Goal: Transaction & Acquisition: Purchase product/service

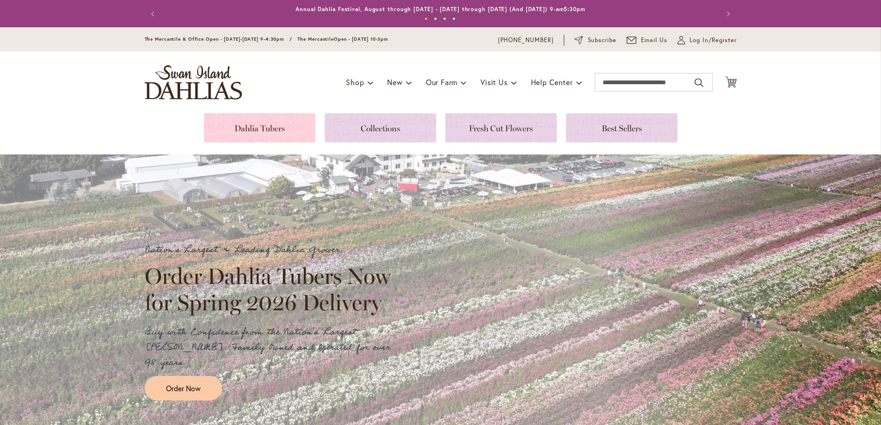
click at [258, 126] on link at bounding box center [259, 127] width 111 height 29
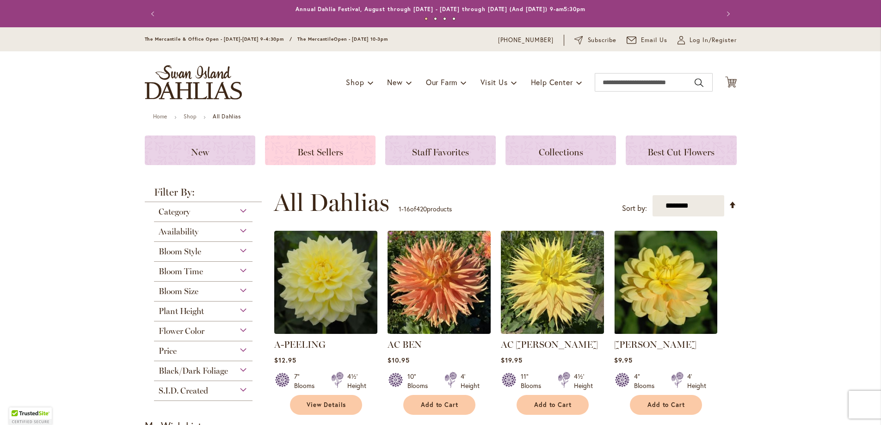
click at [323, 149] on span "Best Sellers" at bounding box center [320, 152] width 46 height 11
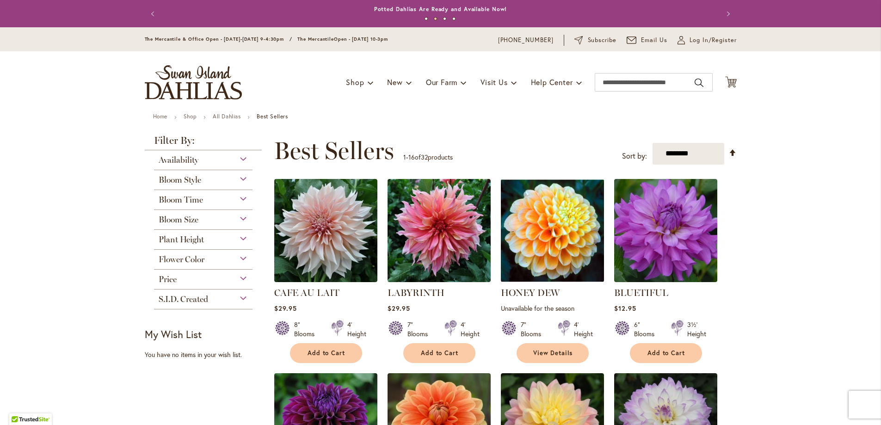
click at [243, 218] on div "Bloom Size" at bounding box center [203, 217] width 99 height 15
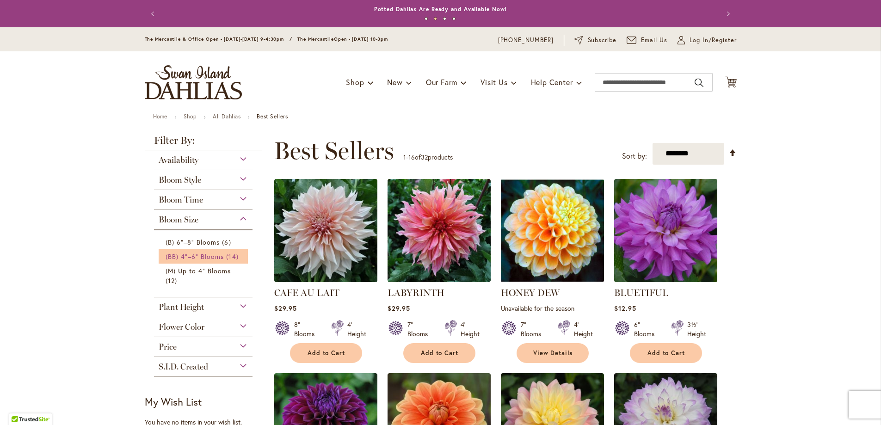
click at [170, 256] on span "(BB) 4"–6" Blooms" at bounding box center [195, 256] width 59 height 9
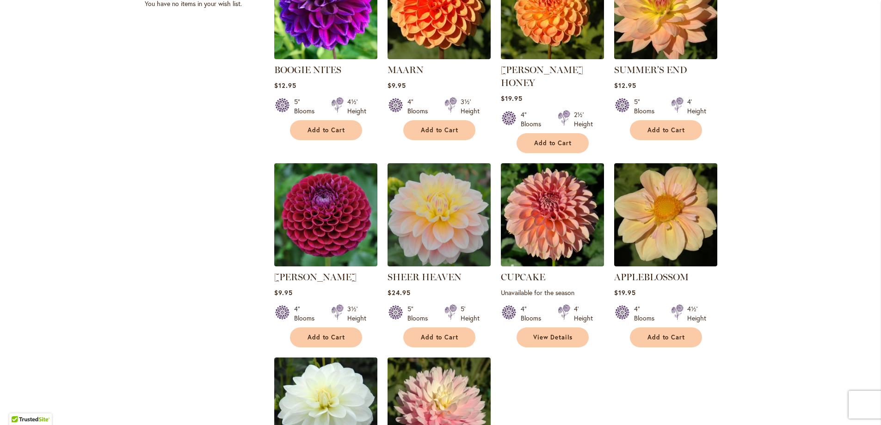
scroll to position [509, 0]
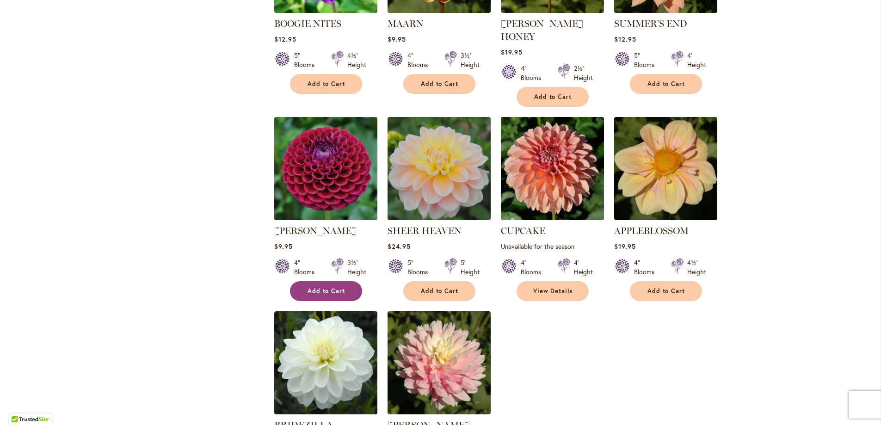
click at [312, 281] on button "Add to Cart" at bounding box center [326, 291] width 72 height 20
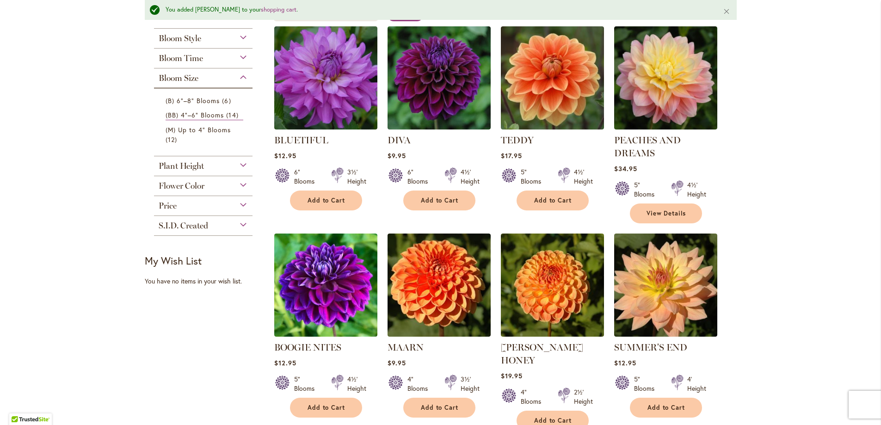
scroll to position [117, 0]
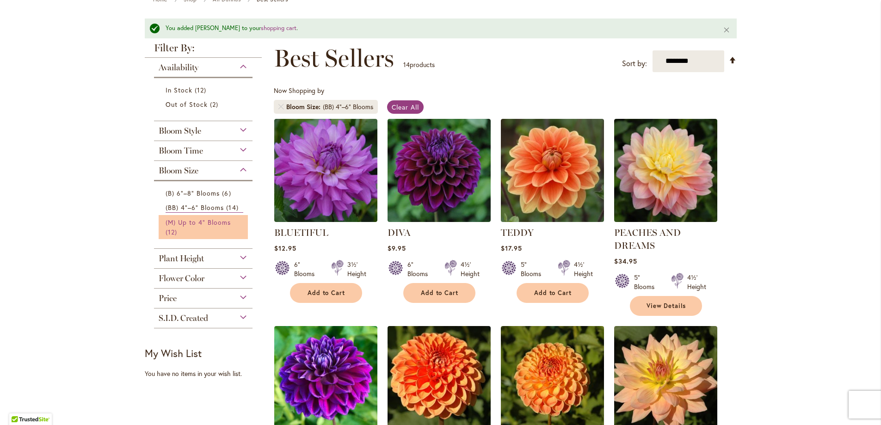
click at [184, 221] on span "(M) Up to 4" Blooms" at bounding box center [199, 222] width 66 height 9
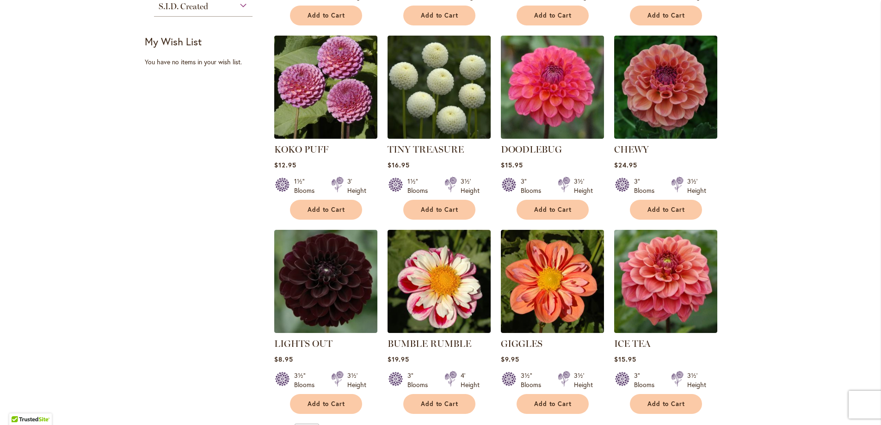
scroll to position [416, 0]
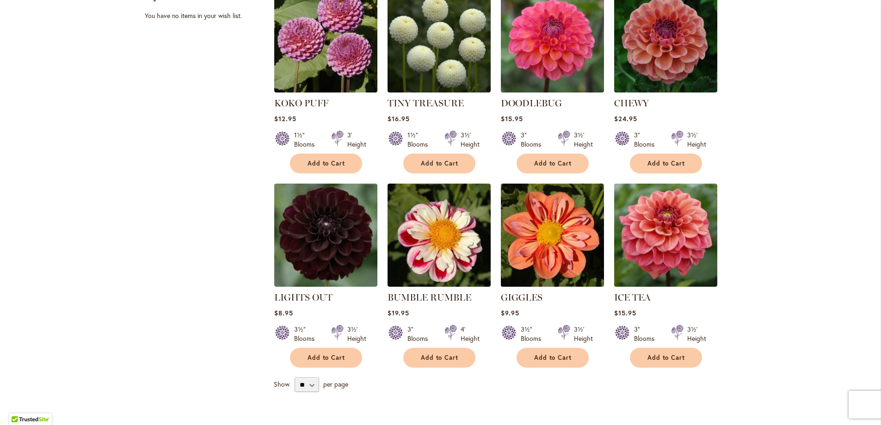
click at [531, 233] on img at bounding box center [552, 235] width 108 height 108
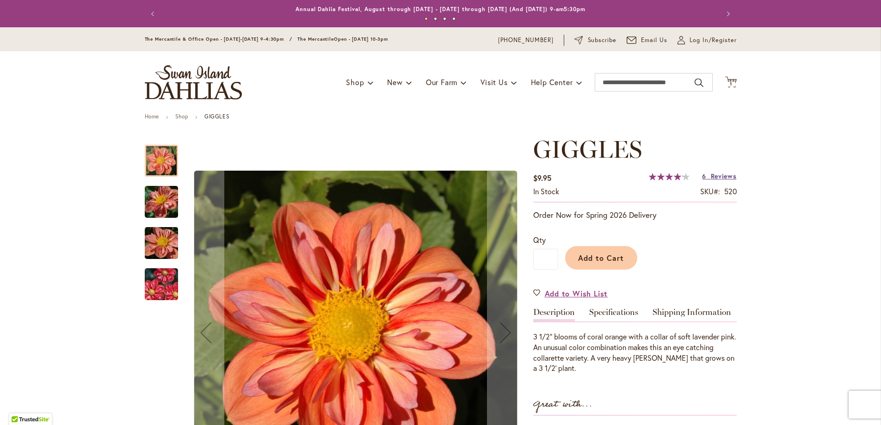
click at [723, 175] on span "Reviews" at bounding box center [724, 176] width 26 height 9
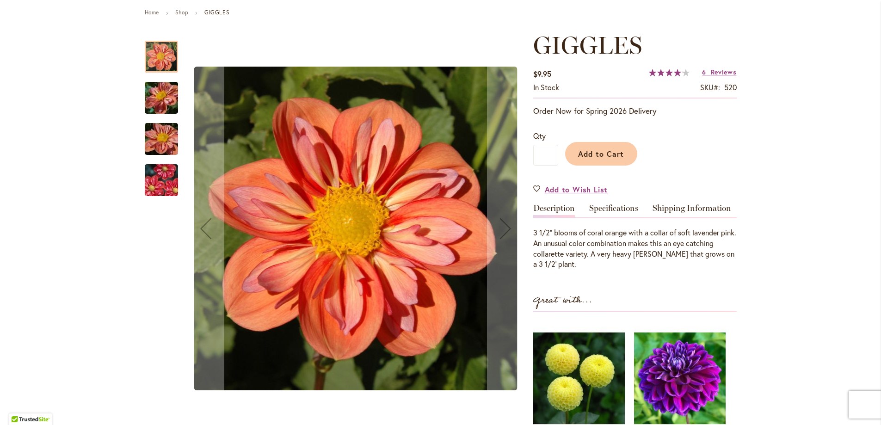
scroll to position [58, 0]
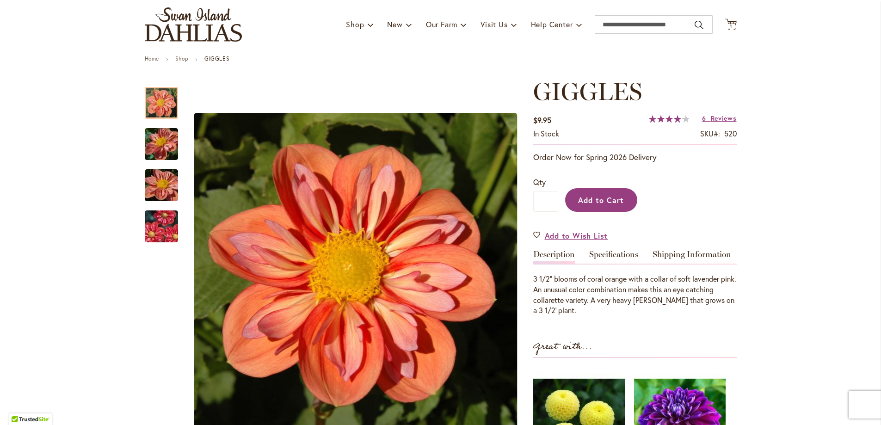
click at [598, 195] on span "Add to Cart" at bounding box center [601, 200] width 46 height 10
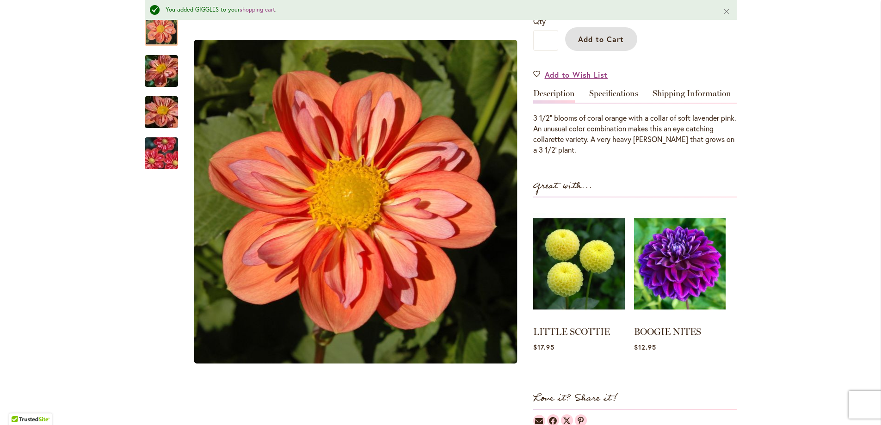
scroll to position [289, 0]
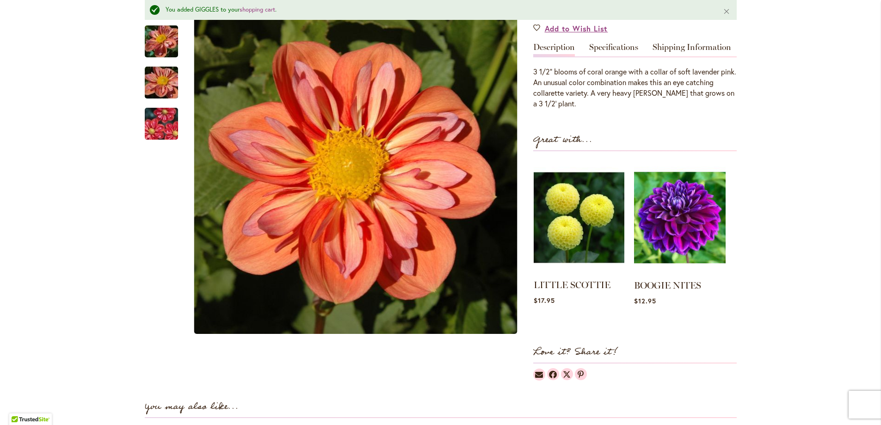
click at [582, 224] on img at bounding box center [579, 217] width 91 height 113
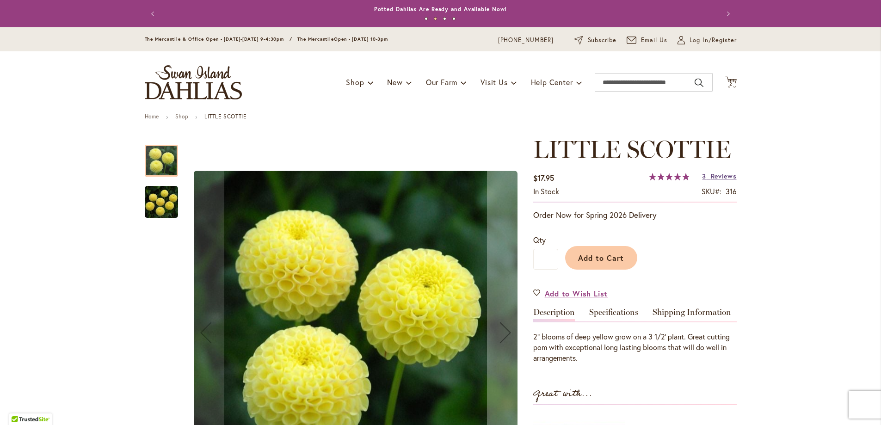
click at [714, 173] on span "Reviews" at bounding box center [724, 176] width 26 height 9
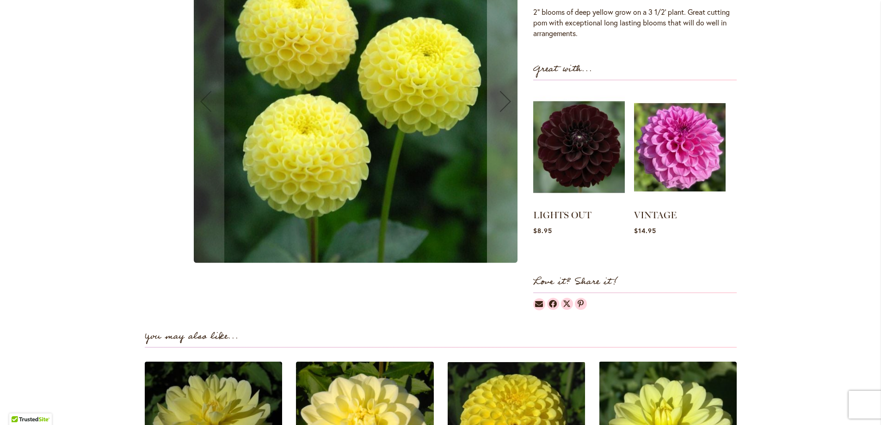
scroll to position [140, 0]
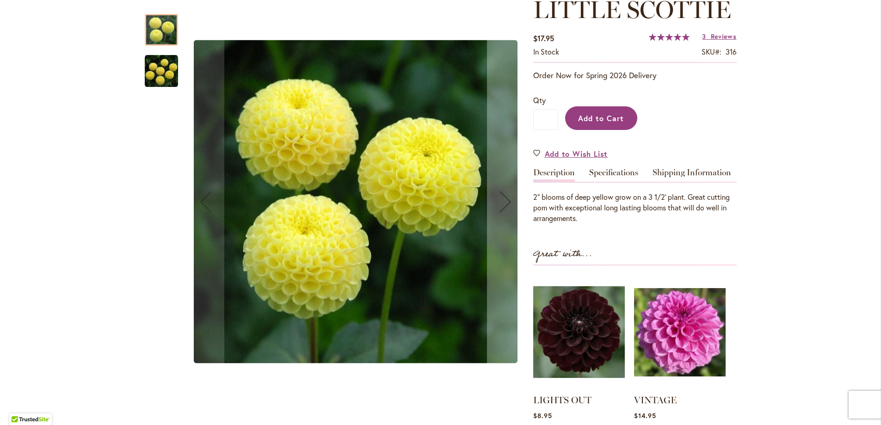
click at [579, 113] on span "Add to Cart" at bounding box center [601, 118] width 46 height 10
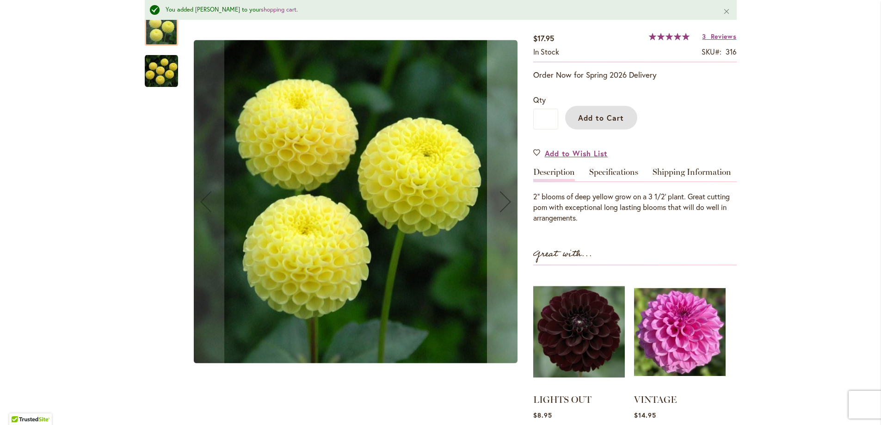
scroll to position [0, 0]
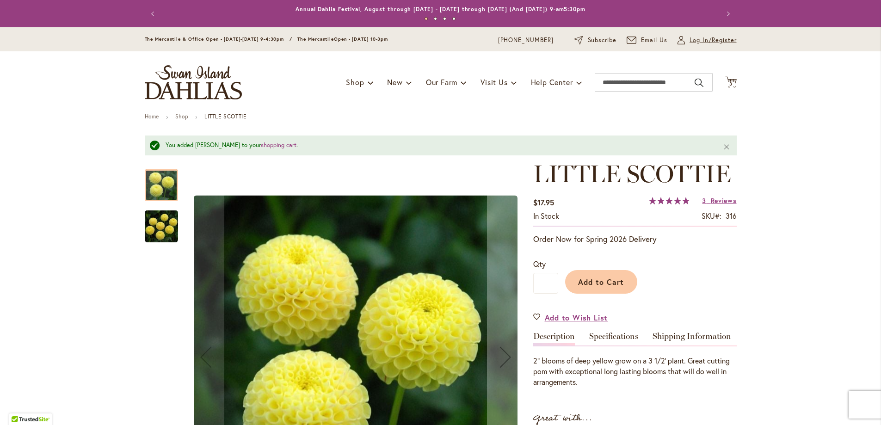
click at [714, 36] on span "Log In/Register" at bounding box center [712, 40] width 47 height 9
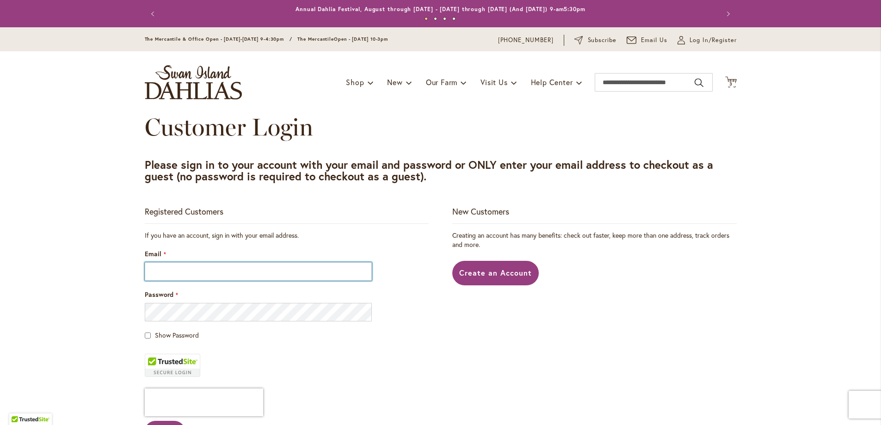
click at [222, 277] on input "Email" at bounding box center [258, 271] width 227 height 18
type input "**********"
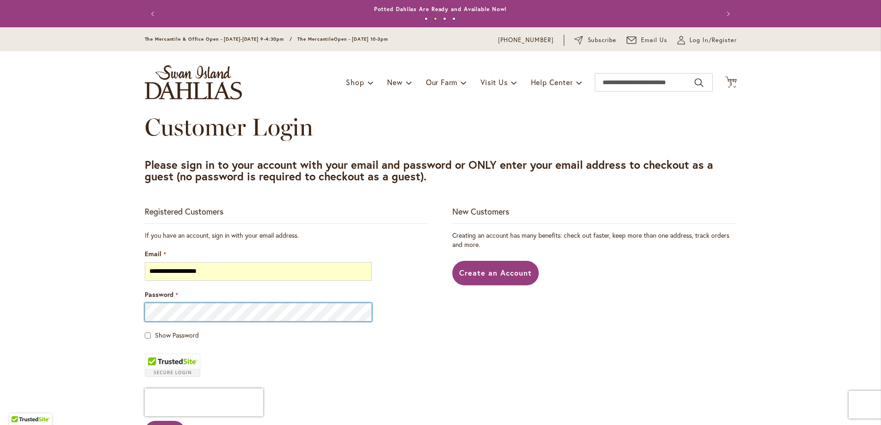
click at [145, 421] on button "Sign In" at bounding box center [165, 431] width 41 height 21
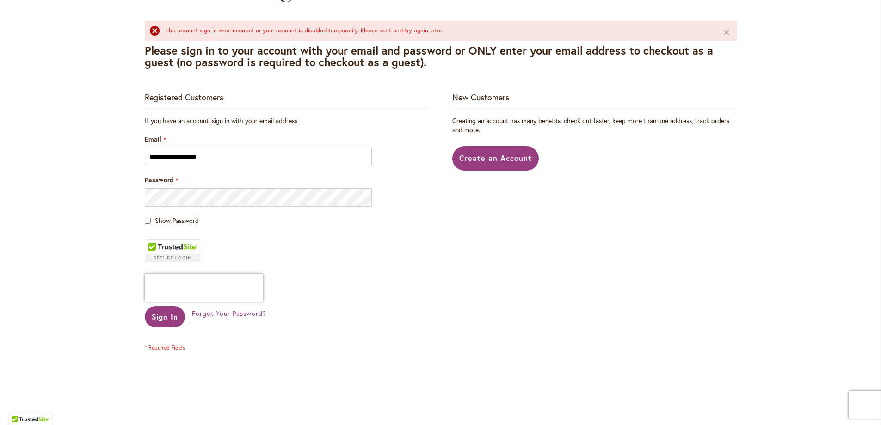
scroll to position [185, 0]
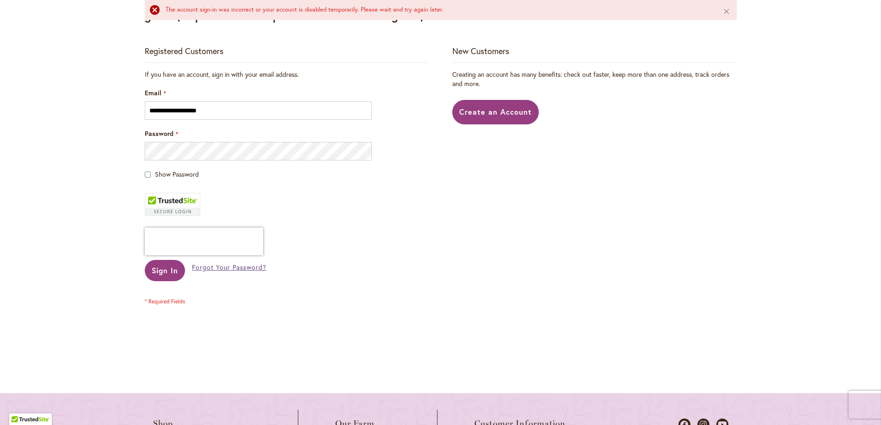
click at [221, 269] on span "Forgot Your Password?" at bounding box center [229, 267] width 74 height 9
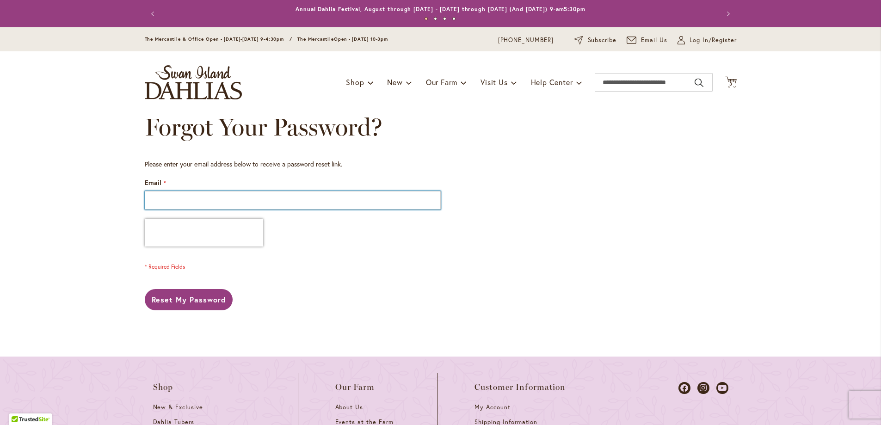
click at [209, 203] on input "Email" at bounding box center [293, 200] width 296 height 18
type input "**********"
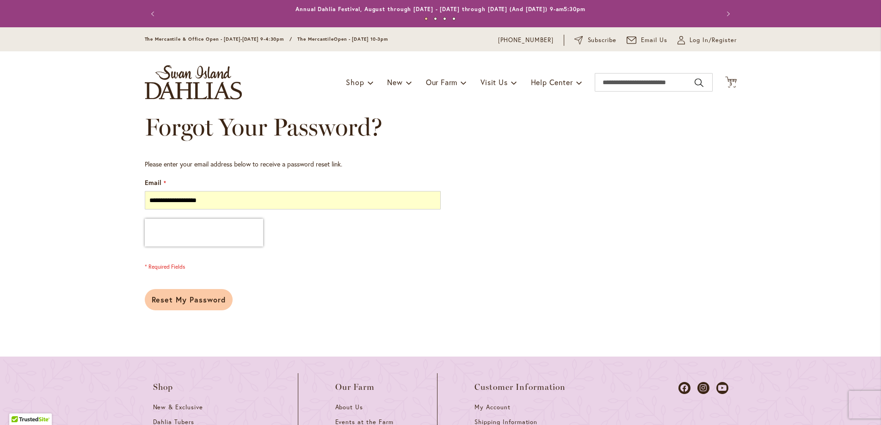
click at [187, 307] on button "Reset My Password" at bounding box center [189, 299] width 88 height 21
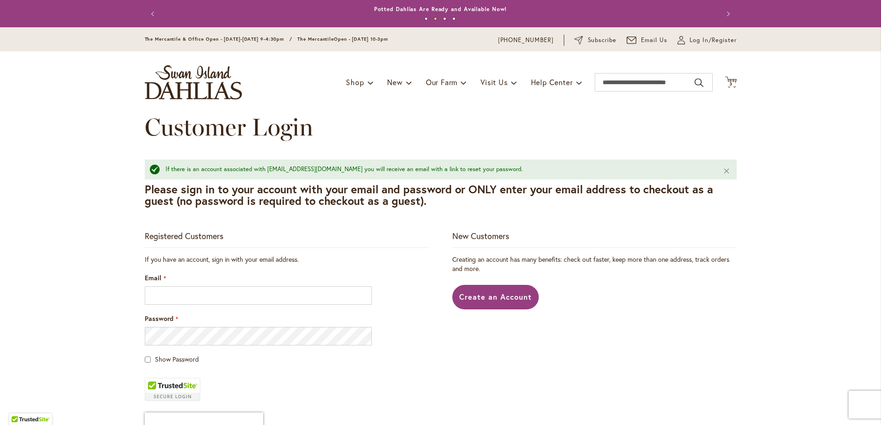
click at [480, 279] on div "Creating an account has many benefits: check out faster, keep more than one add…" at bounding box center [594, 282] width 284 height 55
click at [479, 289] on link "Create an Account" at bounding box center [495, 297] width 86 height 25
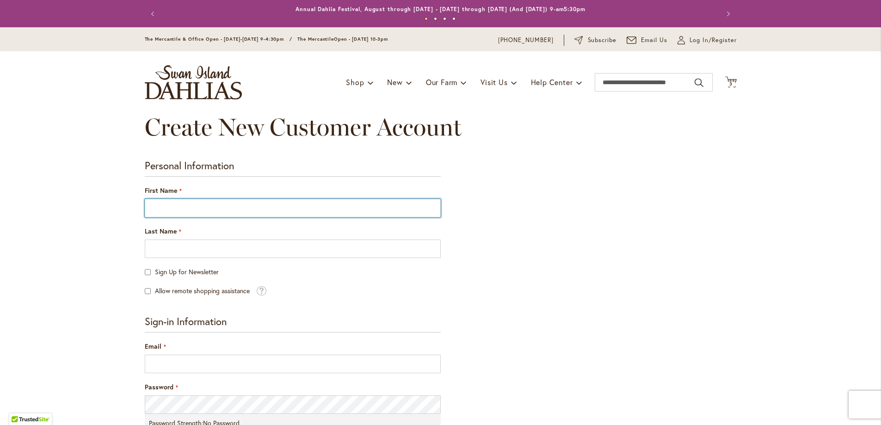
click at [242, 211] on input "First Name" at bounding box center [293, 208] width 296 height 18
type input "*****"
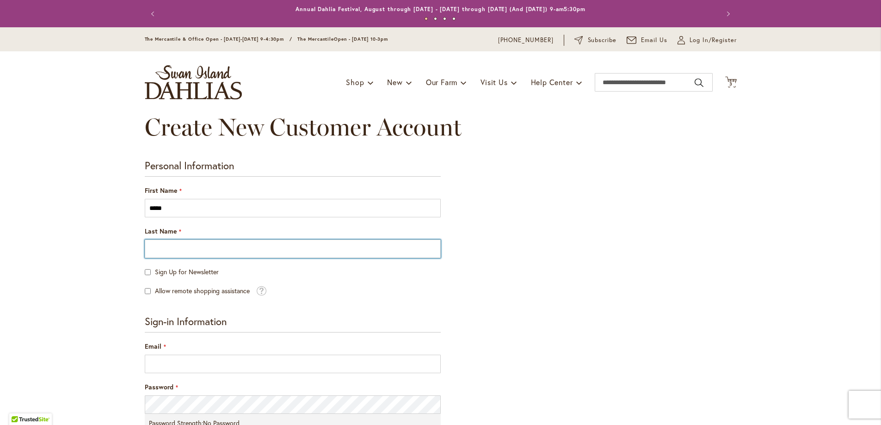
type input "*****"
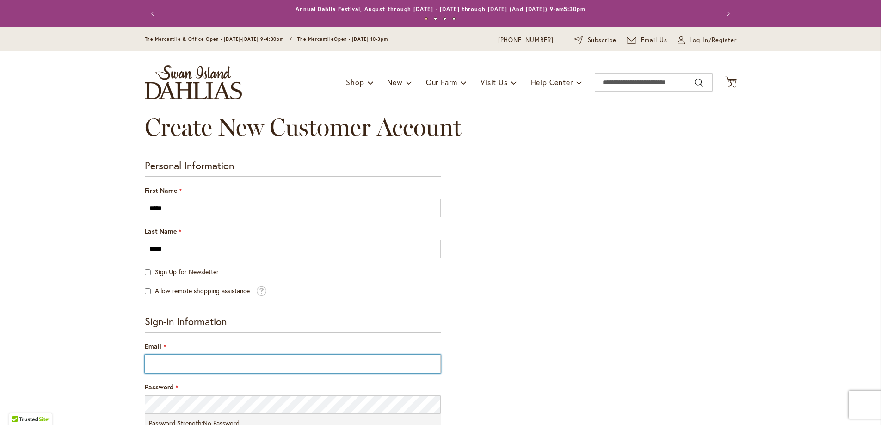
type input "**********"
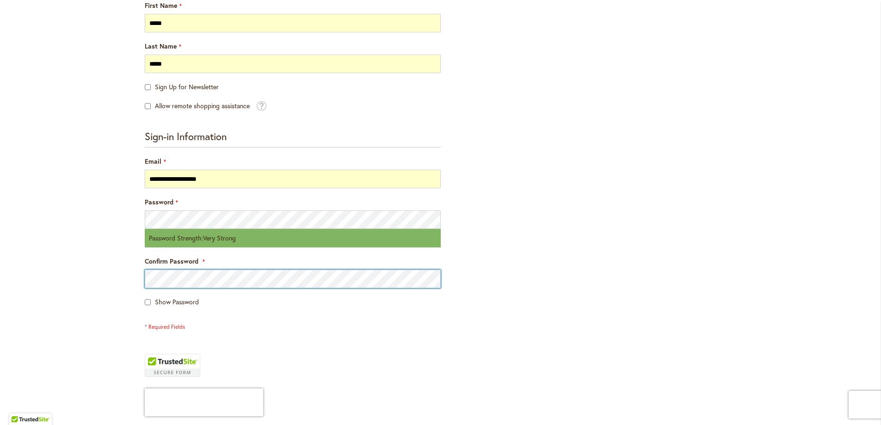
scroll to position [370, 0]
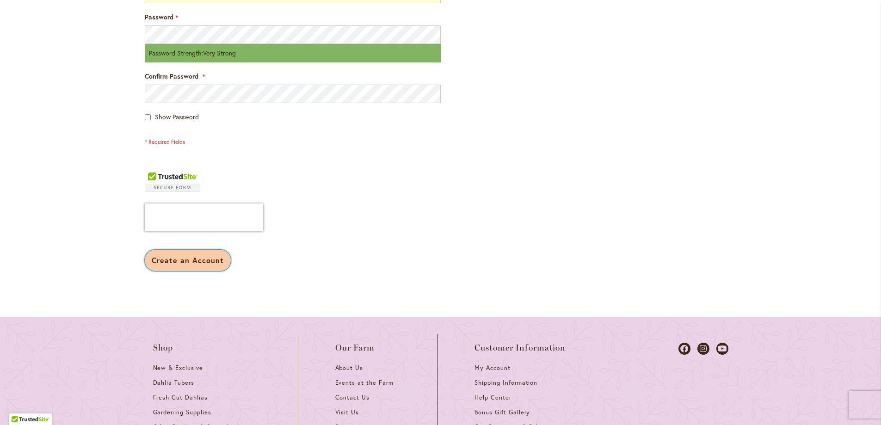
click at [183, 257] on span "Create an Account" at bounding box center [188, 260] width 73 height 10
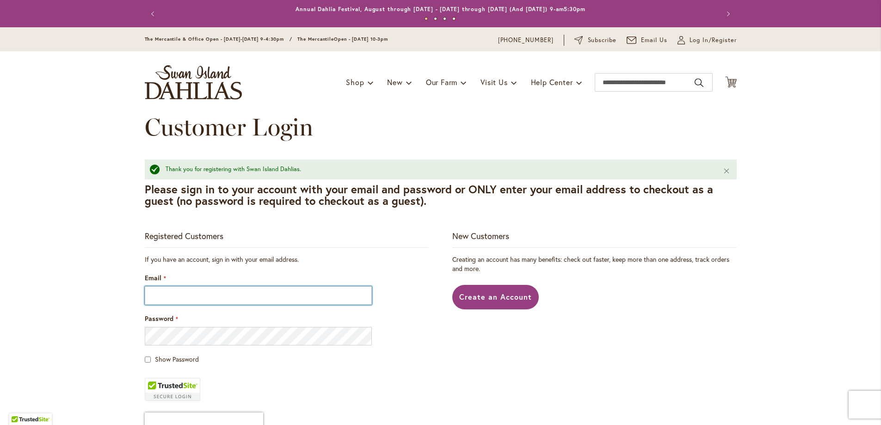
click at [248, 299] on input "Email" at bounding box center [258, 295] width 227 height 18
type input "**********"
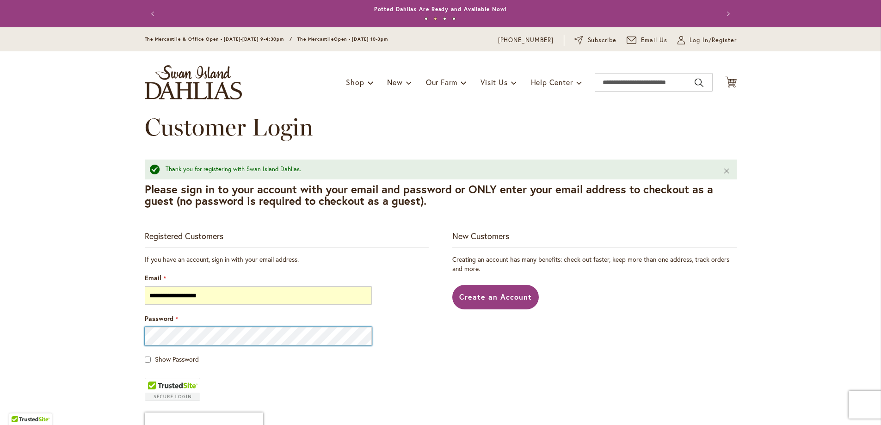
scroll to position [231, 0]
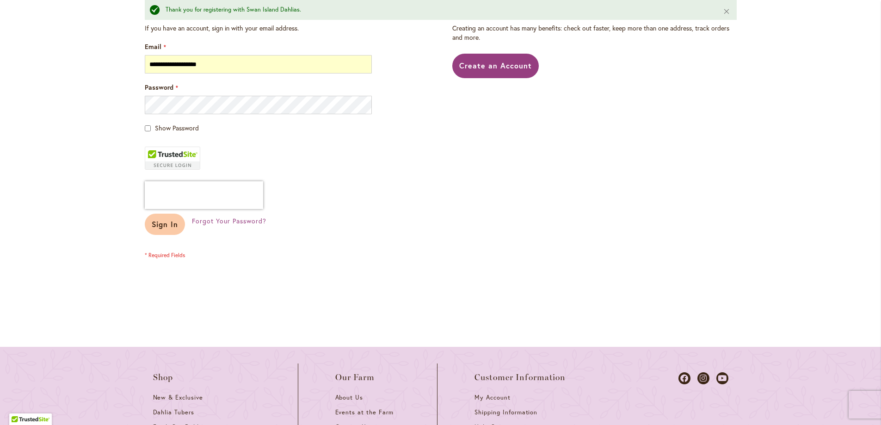
click at [159, 224] on span "Sign In" at bounding box center [165, 224] width 27 height 10
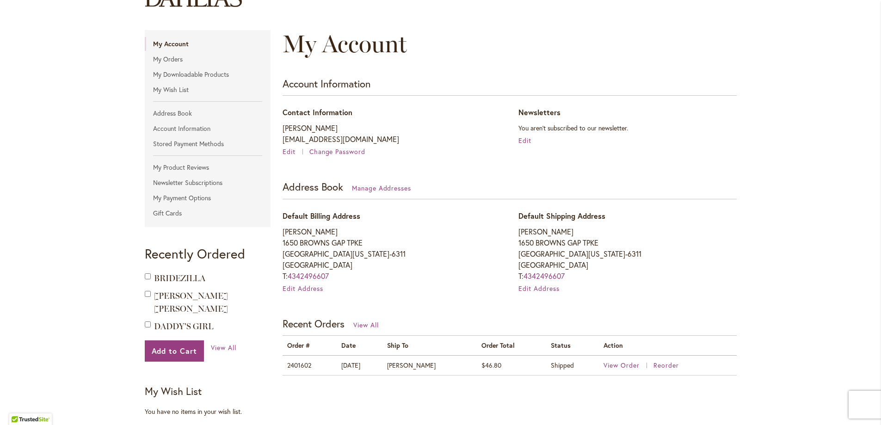
scroll to position [139, 0]
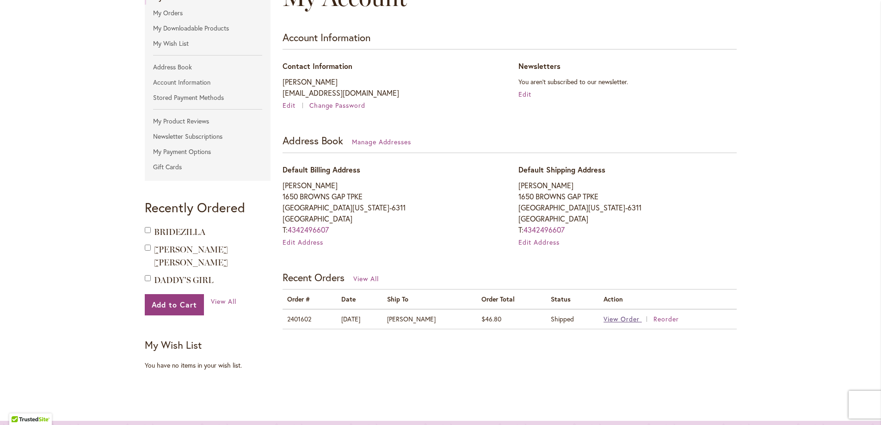
click at [619, 320] on span "View Order" at bounding box center [621, 318] width 36 height 9
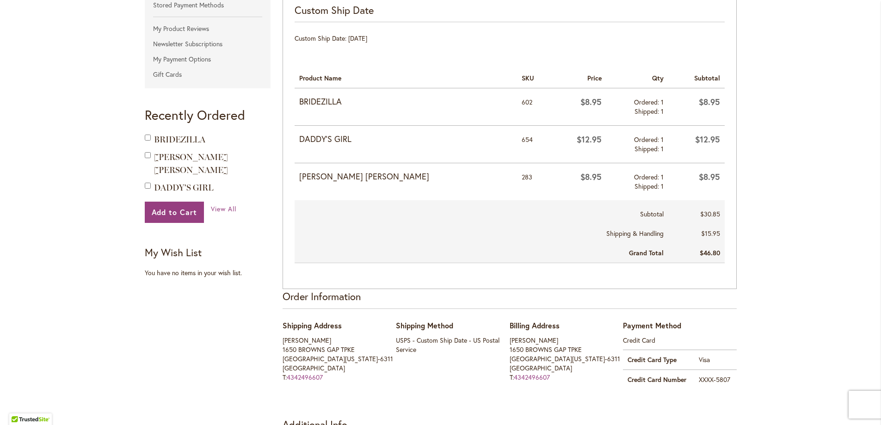
scroll to position [139, 0]
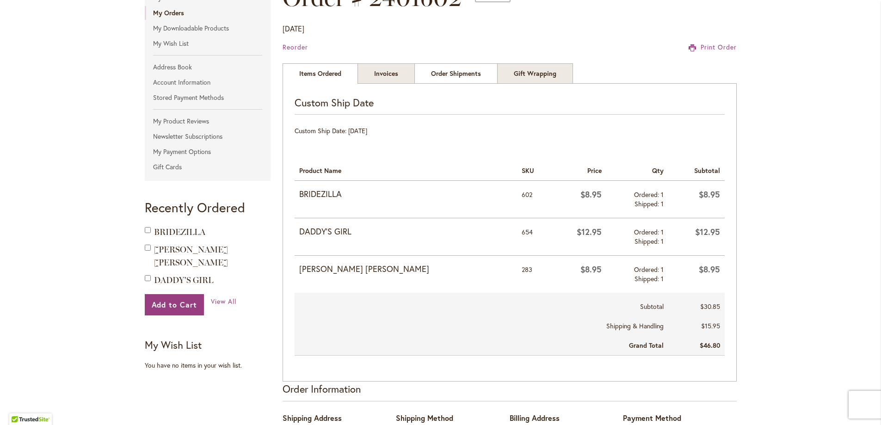
click at [465, 75] on link "Order Shipments" at bounding box center [455, 73] width 83 height 20
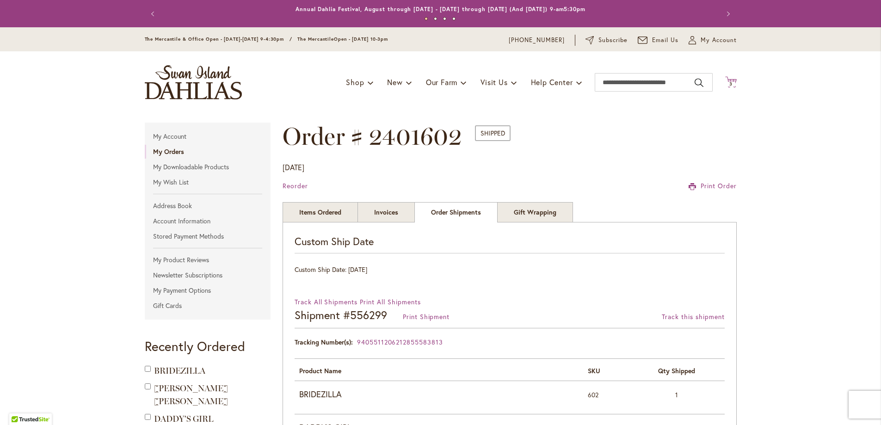
click at [726, 82] on span "3 3 items" at bounding box center [730, 84] width 9 height 5
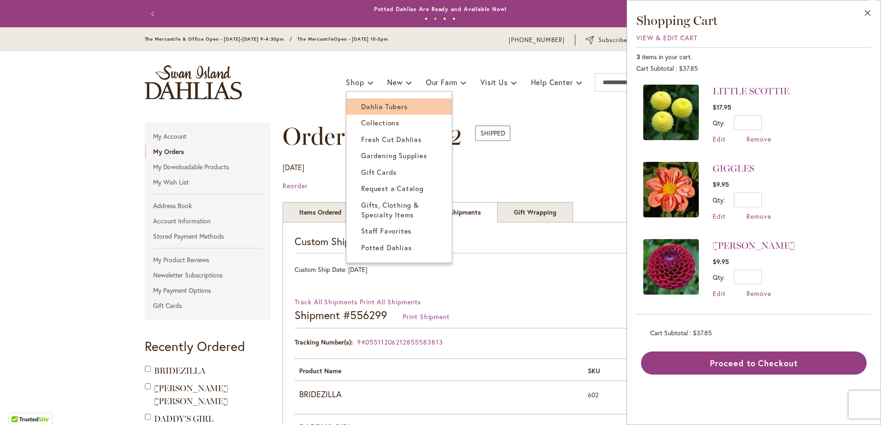
click at [371, 105] on span "Dahlia Tubers" at bounding box center [384, 106] width 46 height 9
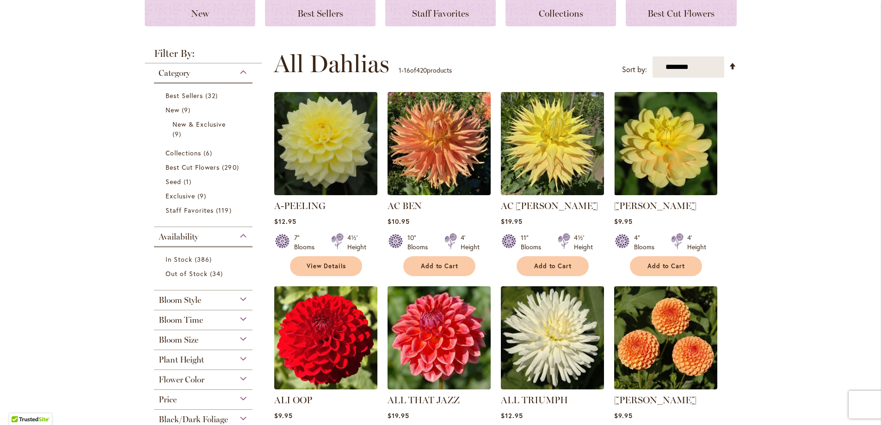
scroll to position [231, 0]
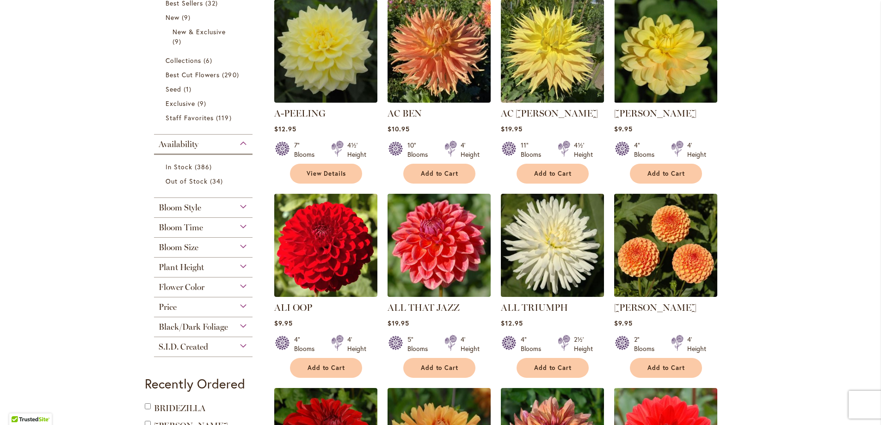
click at [238, 281] on div "Flower Color" at bounding box center [203, 284] width 99 height 15
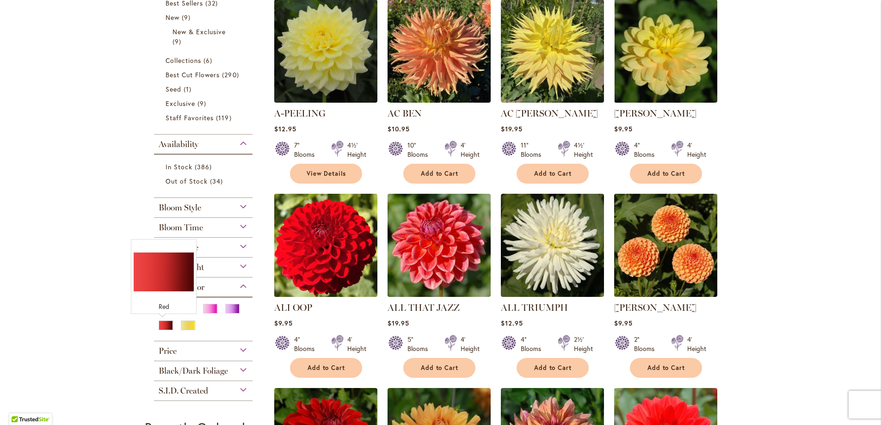
drag, startPoint x: 157, startPoint y: 325, endPoint x: 336, endPoint y: 295, distance: 181.4
click at [159, 325] on div "Red" at bounding box center [166, 325] width 15 height 10
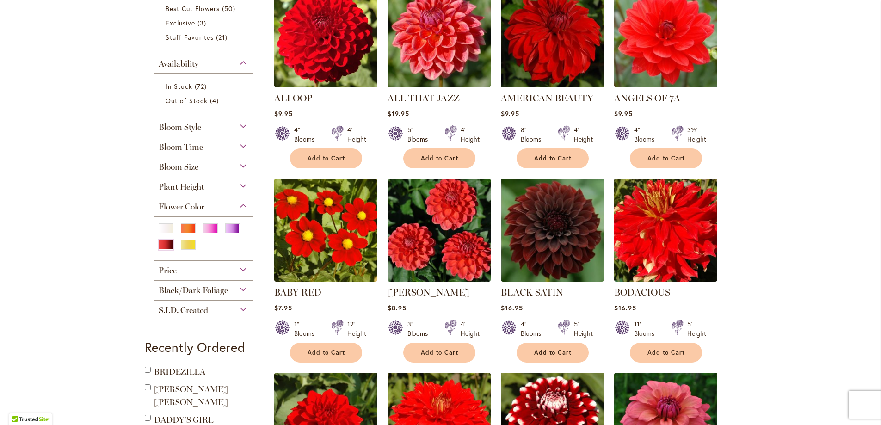
scroll to position [46, 0]
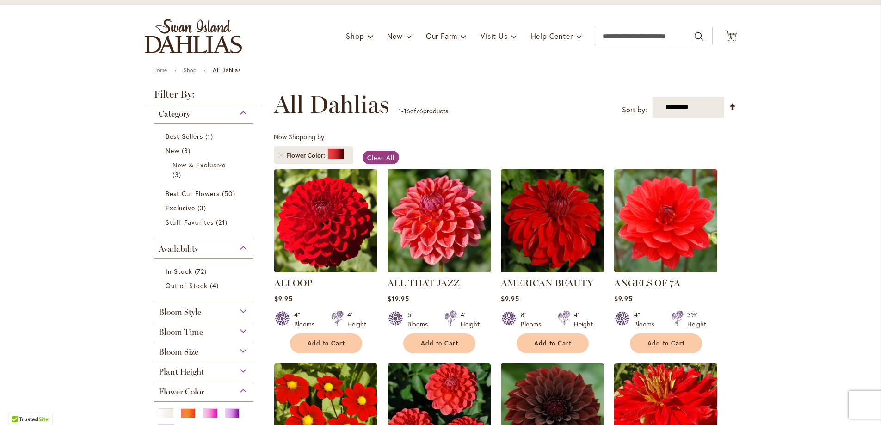
drag, startPoint x: 239, startPoint y: 309, endPoint x: 240, endPoint y: 303, distance: 6.3
click at [239, 309] on div "Bloom Style" at bounding box center [203, 309] width 99 height 15
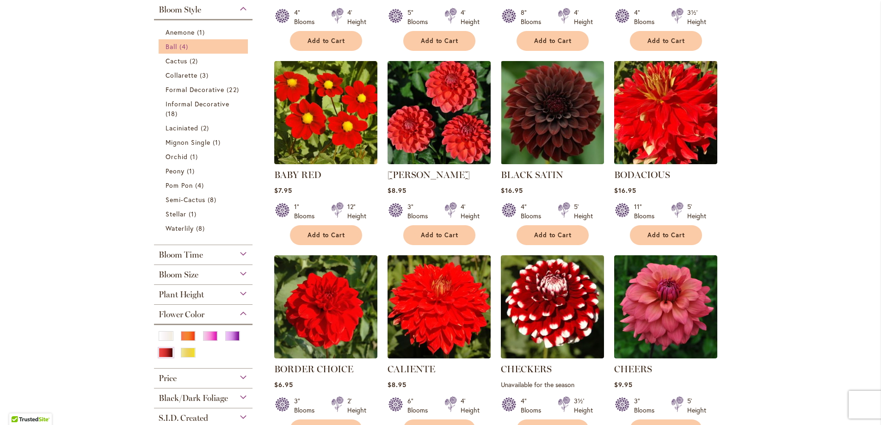
click at [169, 44] on span "Ball" at bounding box center [172, 46] width 12 height 9
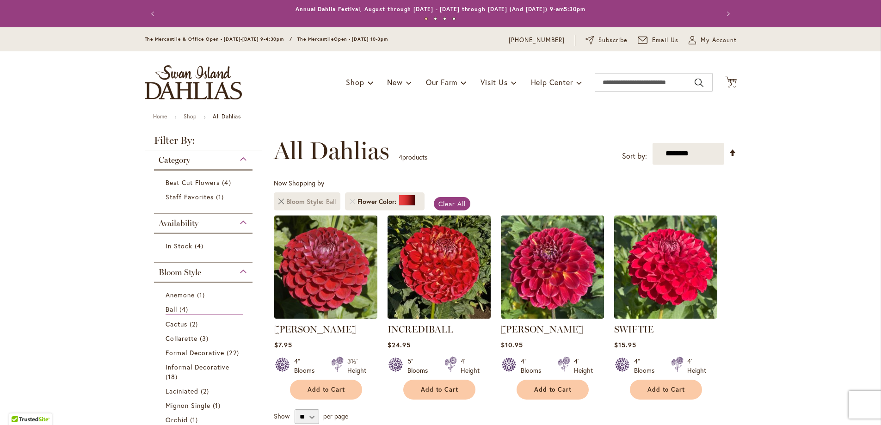
click at [278, 201] on link "Remove Bloom Style Ball" at bounding box center [281, 202] width 6 height 6
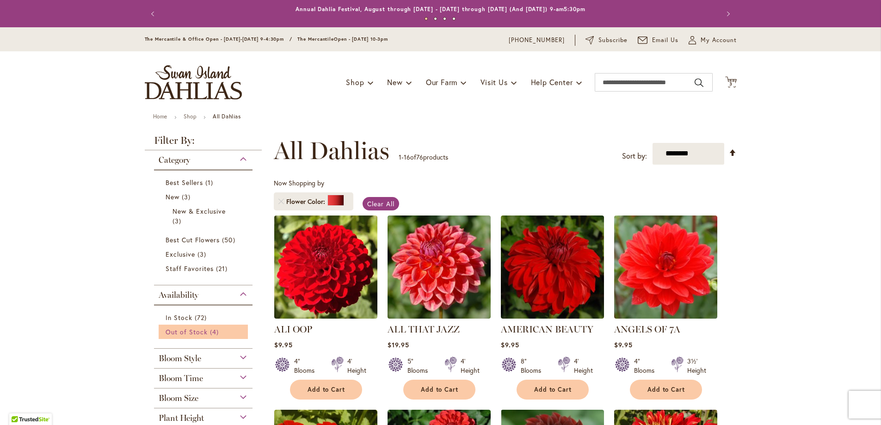
scroll to position [185, 0]
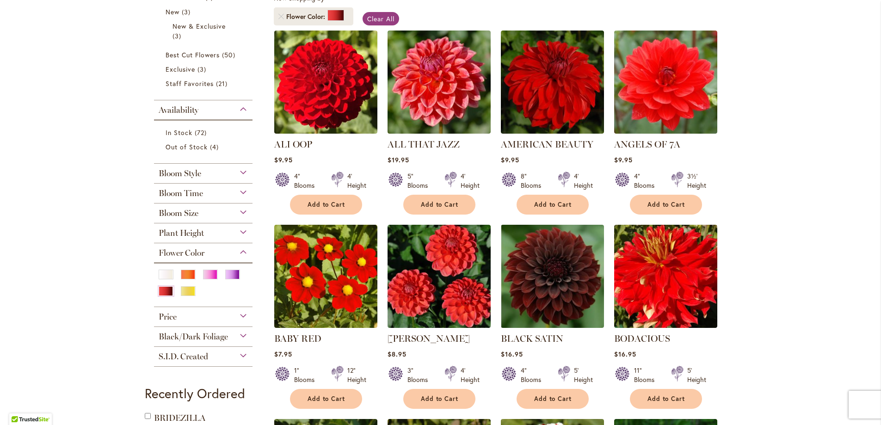
click at [239, 173] on div "Bloom Style" at bounding box center [203, 171] width 99 height 15
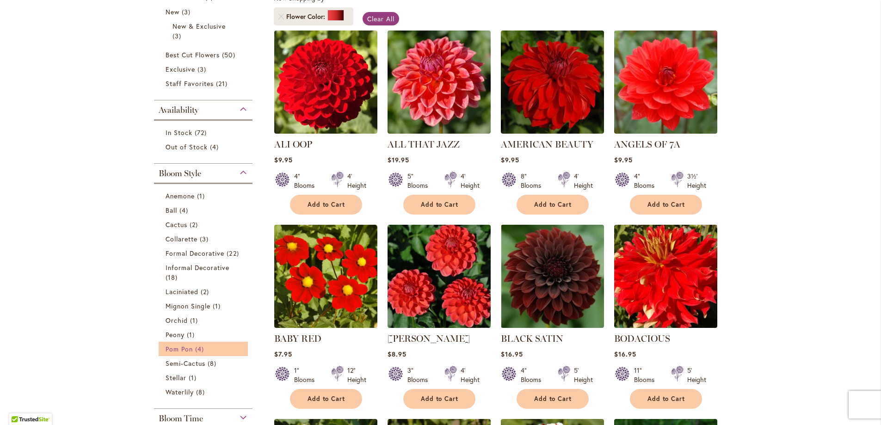
click at [172, 347] on span "Pom Pon" at bounding box center [179, 348] width 27 height 9
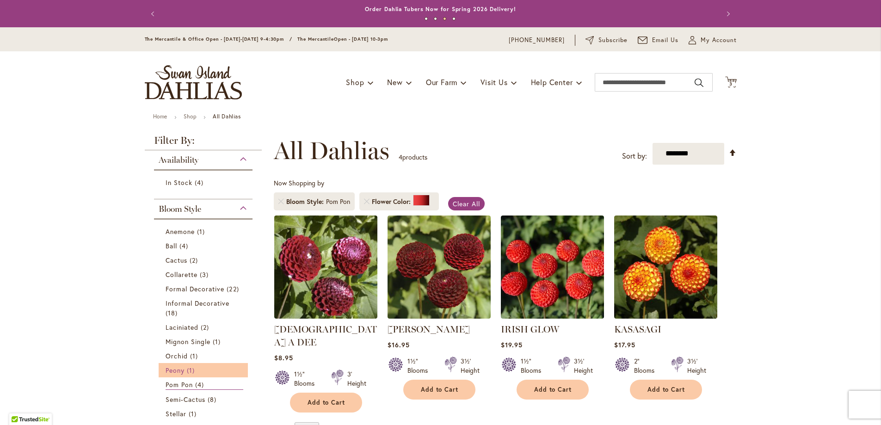
click at [173, 369] on span "Peony" at bounding box center [175, 370] width 19 height 9
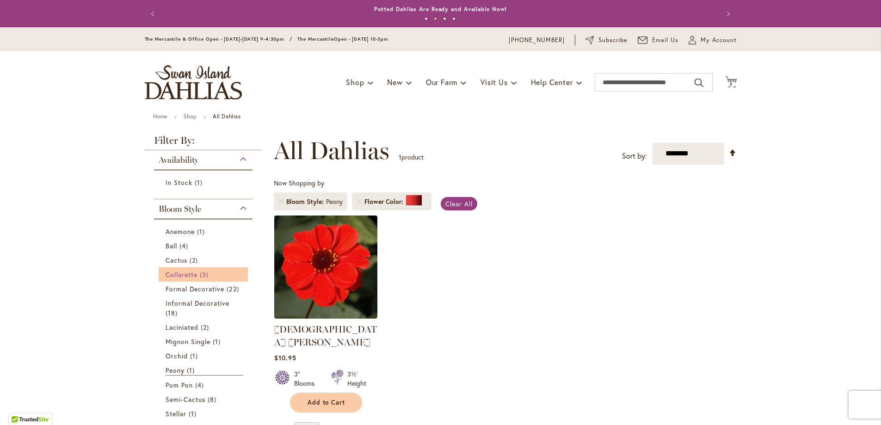
click at [179, 273] on span "Collarette" at bounding box center [182, 274] width 32 height 9
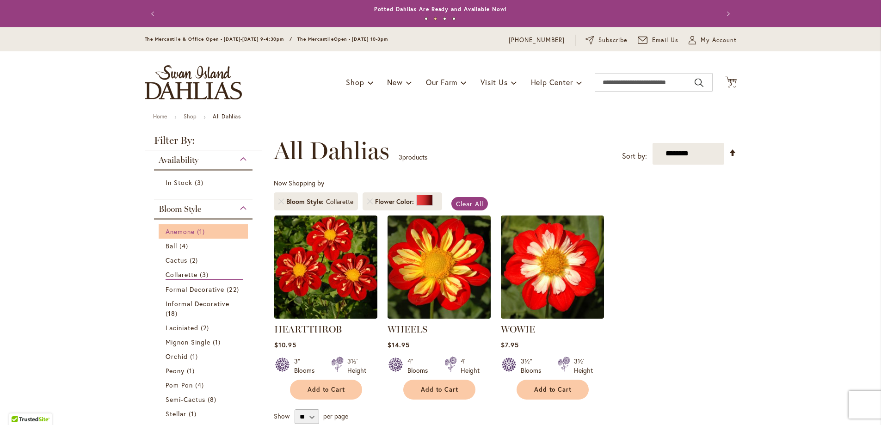
click at [178, 227] on span "Anemone" at bounding box center [180, 231] width 29 height 9
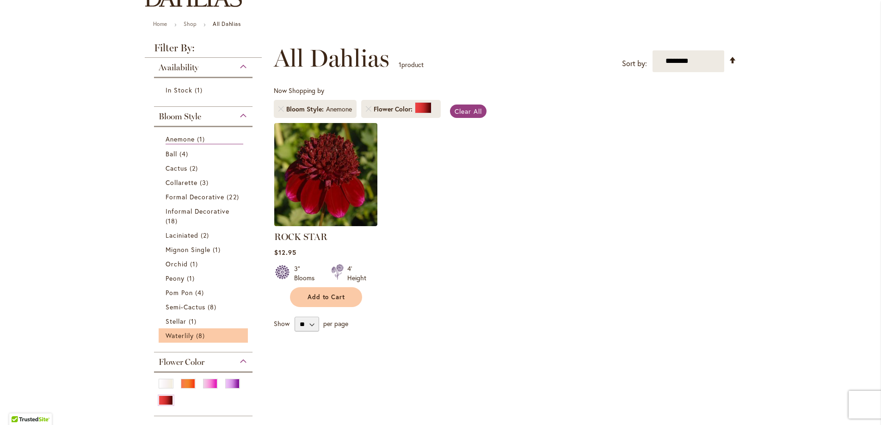
scroll to position [139, 0]
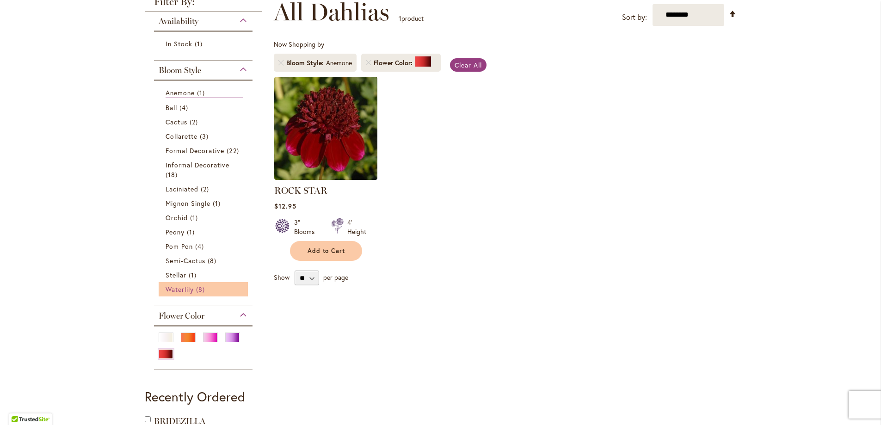
click at [174, 288] on span "Waterlily" at bounding box center [180, 289] width 28 height 9
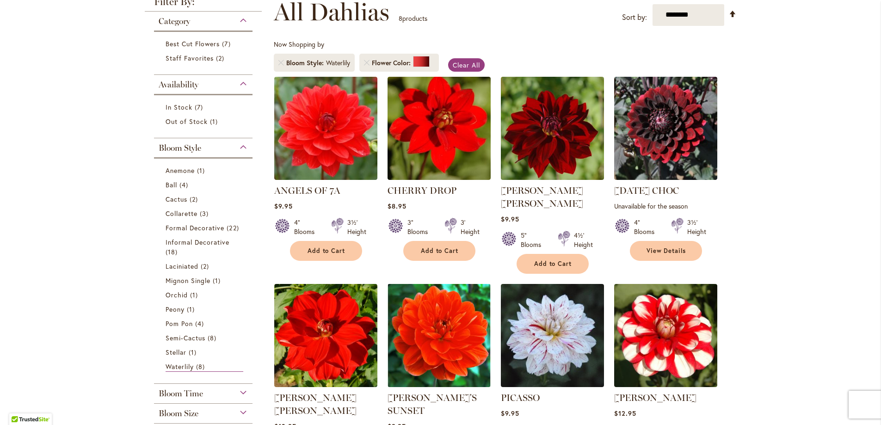
scroll to position [185, 0]
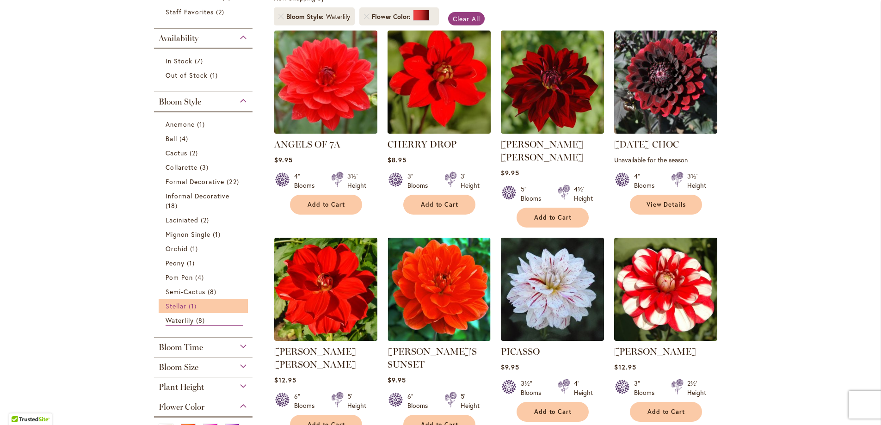
click at [166, 305] on span "Stellar" at bounding box center [176, 305] width 21 height 9
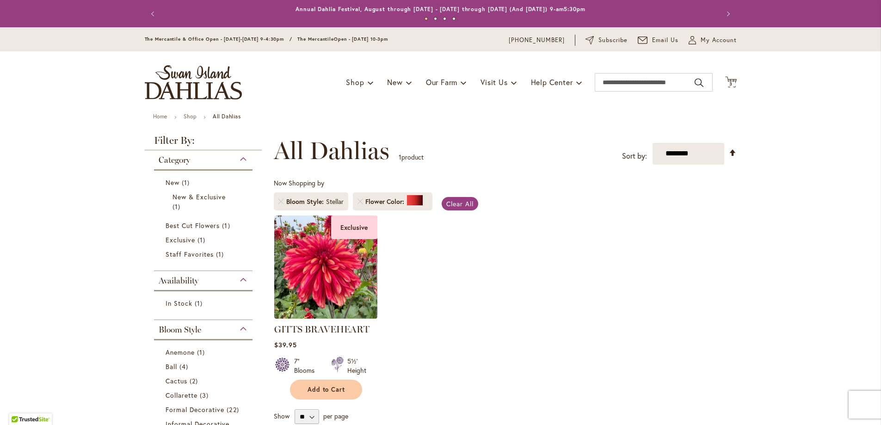
click at [276, 206] on li "Bloom Style Stellar" at bounding box center [311, 201] width 74 height 18
click at [280, 197] on li "Bloom Style Stellar" at bounding box center [311, 201] width 74 height 18
click at [280, 199] on link "Remove Bloom Style Stellar" at bounding box center [281, 202] width 6 height 6
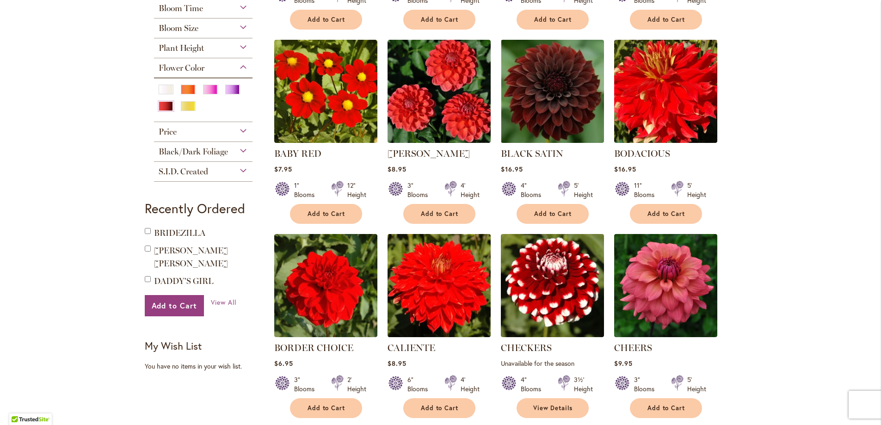
scroll to position [647, 0]
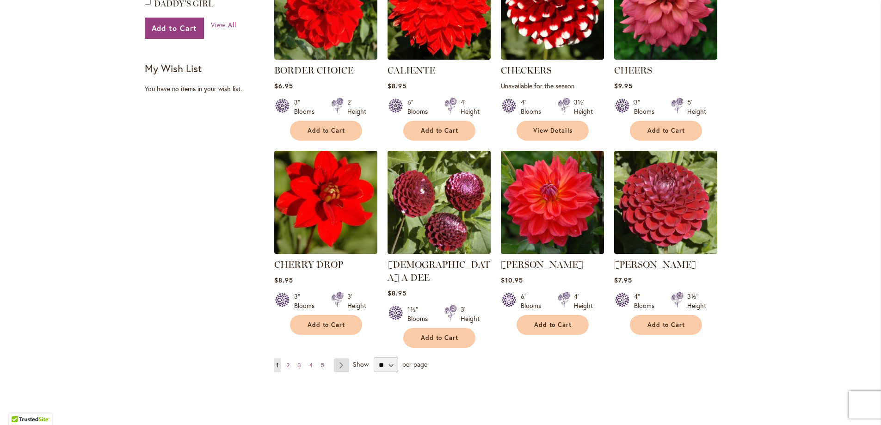
click at [339, 358] on link "Page Next" at bounding box center [341, 365] width 15 height 14
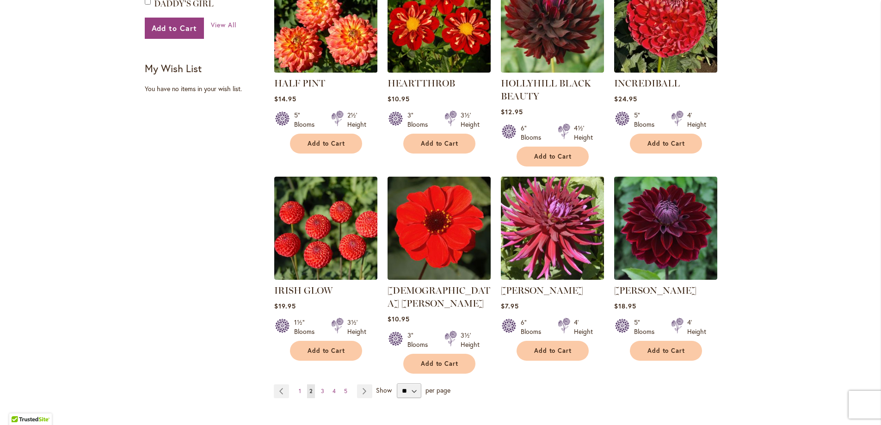
scroll to position [694, 0]
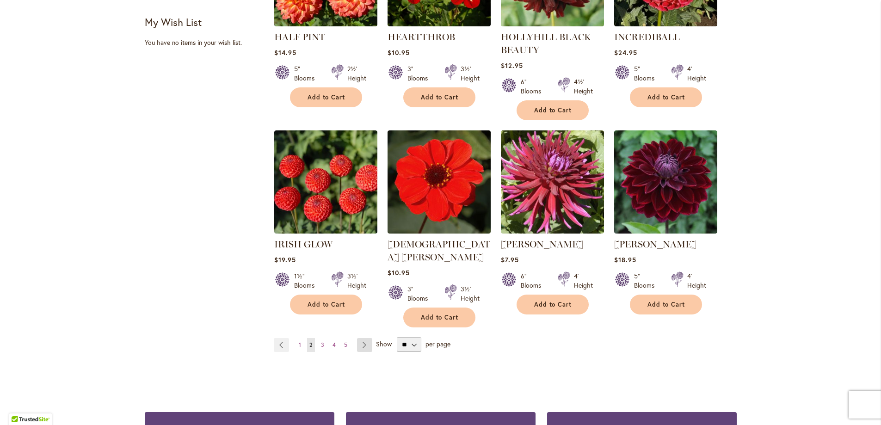
click at [357, 338] on link "Page Next" at bounding box center [364, 345] width 15 height 14
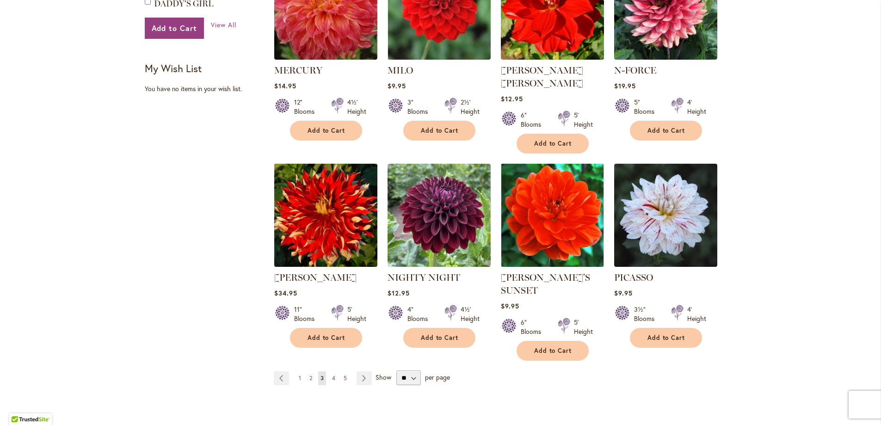
scroll to position [694, 0]
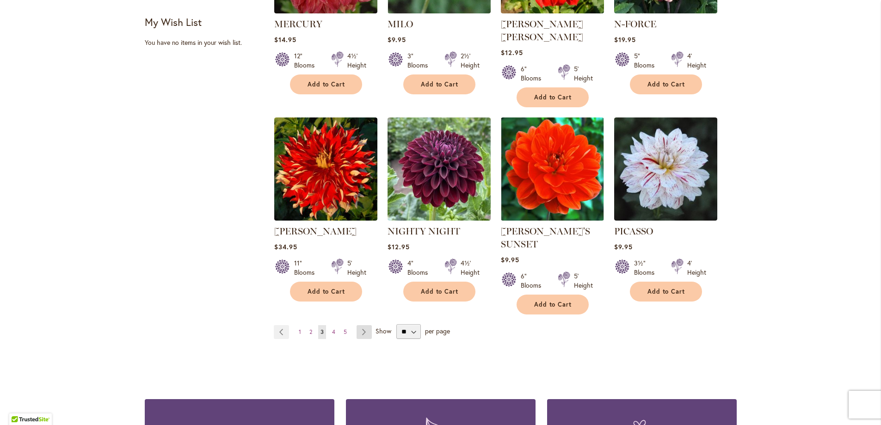
click at [356, 325] on link "Page Next" at bounding box center [363, 332] width 15 height 14
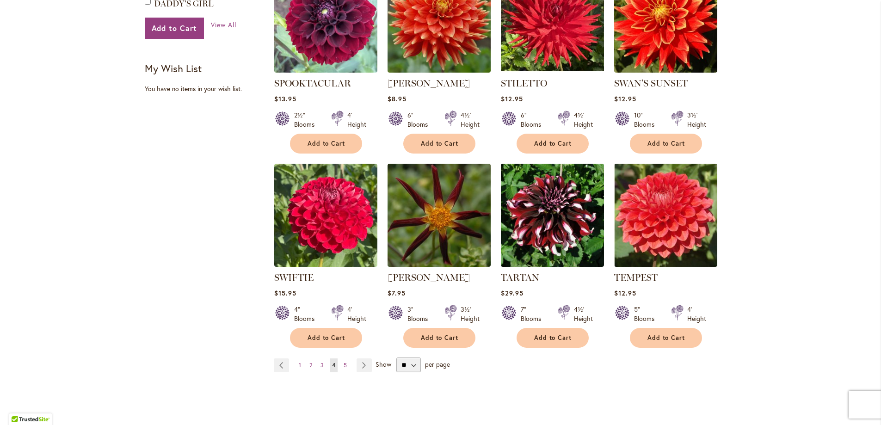
scroll to position [694, 0]
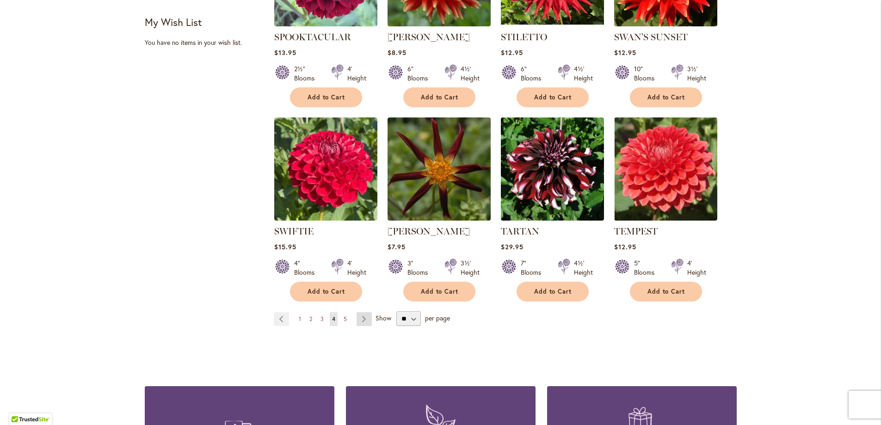
click at [356, 312] on link "Page Next" at bounding box center [363, 319] width 15 height 14
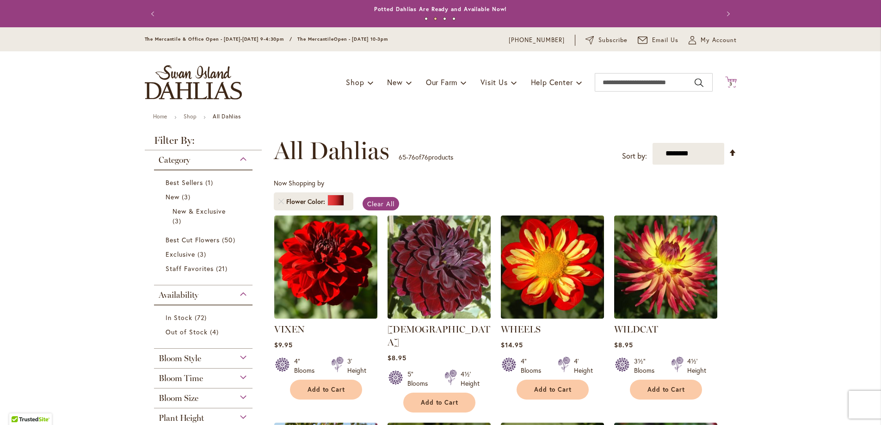
click at [728, 80] on icon "Cart .cls-1 { fill: #231f20; }" at bounding box center [731, 82] width 12 height 12
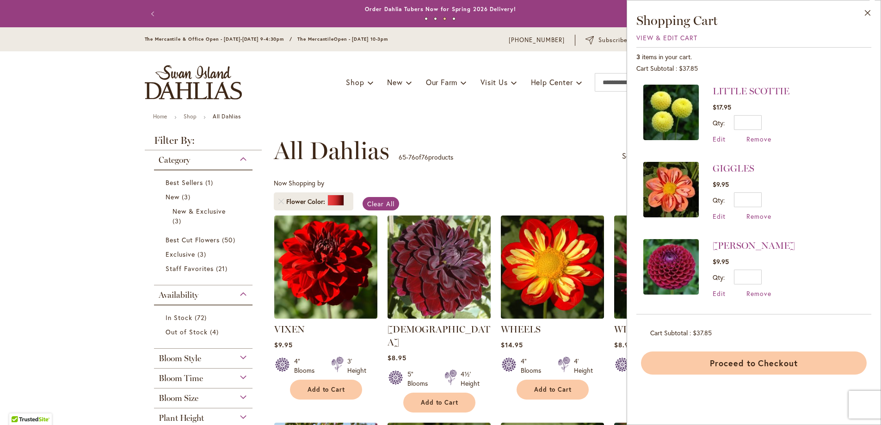
click at [750, 363] on button "Proceed to Checkout" at bounding box center [754, 362] width 226 height 23
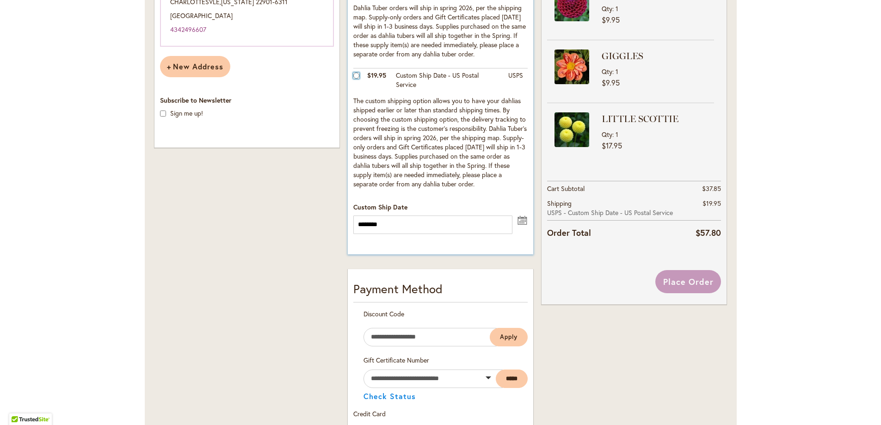
scroll to position [324, 0]
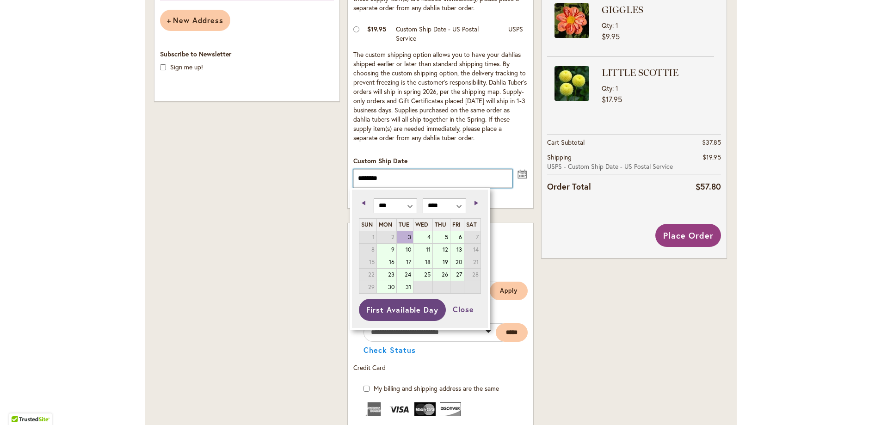
drag, startPoint x: 439, startPoint y: 187, endPoint x: 324, endPoint y: 190, distance: 114.7
click at [324, 190] on div "Shipping Address Woody Oakey 1650 BROWNS GAP TPKE CHARLOTTESVLE , Virginia 2290…" at bounding box center [440, 320] width 581 height 907
click at [473, 201] on link "Next" at bounding box center [474, 203] width 12 height 12
click at [427, 264] on link "15" at bounding box center [422, 262] width 19 height 12
type input "*********"
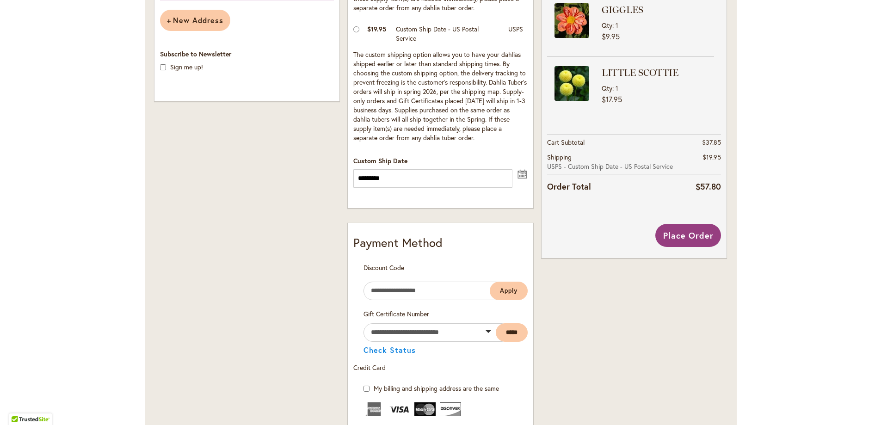
click at [277, 262] on div "Shipping Address Woody Oakey 1650 BROWNS GAP TPKE CHARLOTTESVLE , Virginia 2290…" at bounding box center [246, 320] width 193 height 907
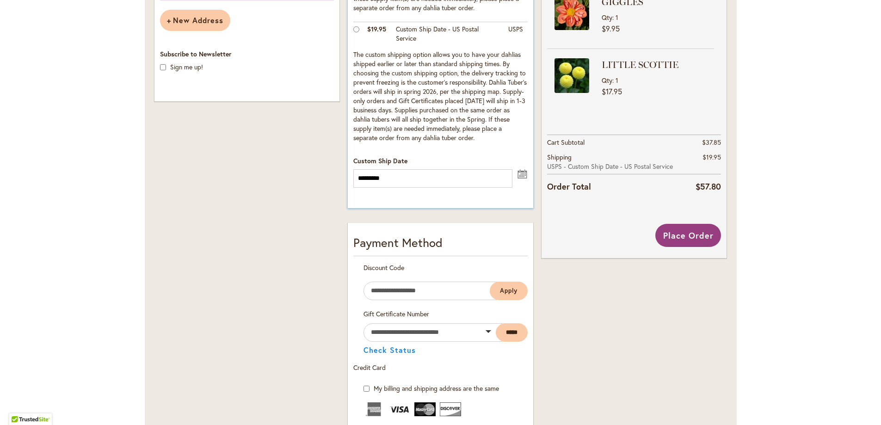
scroll to position [370, 0]
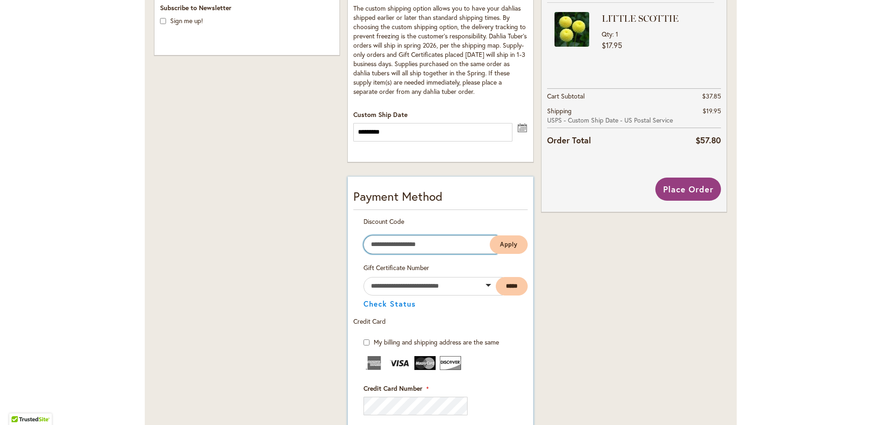
click at [427, 246] on input "Enter discount code" at bounding box center [429, 244] width 133 height 18
click at [490, 235] on button "Apply" at bounding box center [509, 244] width 38 height 18
drag, startPoint x: 422, startPoint y: 246, endPoint x: 270, endPoint y: 248, distance: 151.7
click at [270, 248] on div "Shipping Address Woody Oakey 1650 BROWNS GAP TPKE CHARLOTTESVLE , Virginia 2290…" at bounding box center [440, 274] width 581 height 907
type input "**********"
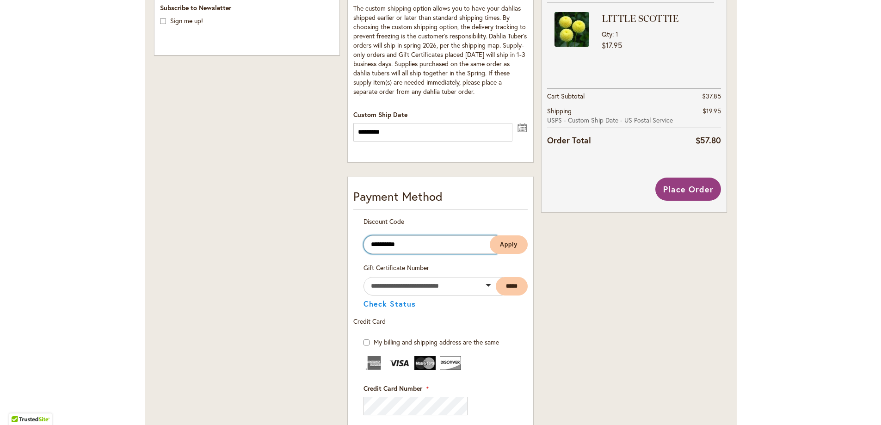
click at [490, 235] on button "Apply" at bounding box center [509, 244] width 38 height 18
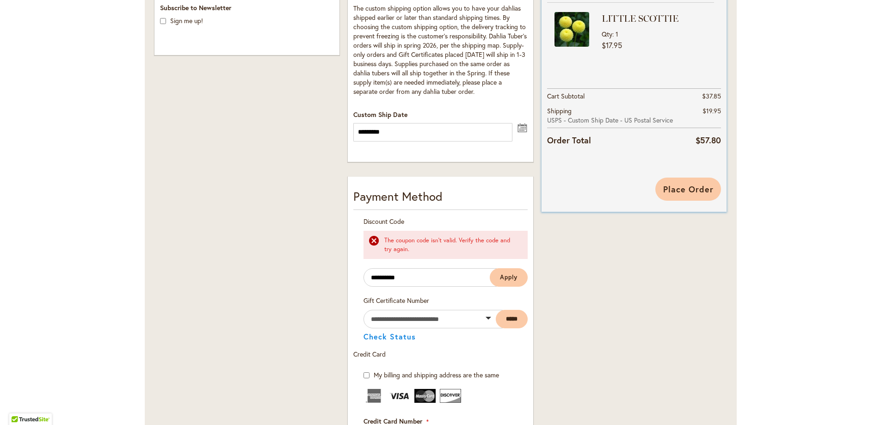
click at [698, 184] on span "Place Order" at bounding box center [688, 189] width 50 height 11
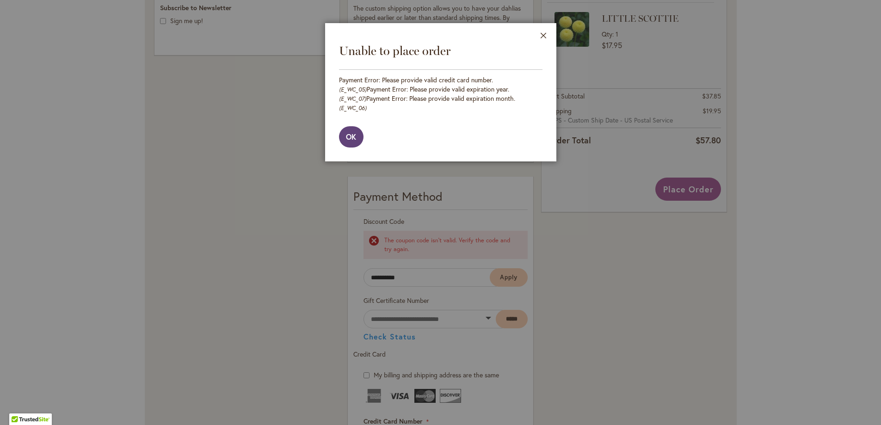
drag, startPoint x: 346, startPoint y: 131, endPoint x: 362, endPoint y: 161, distance: 33.7
click at [346, 132] on span "OK" at bounding box center [351, 137] width 11 height 10
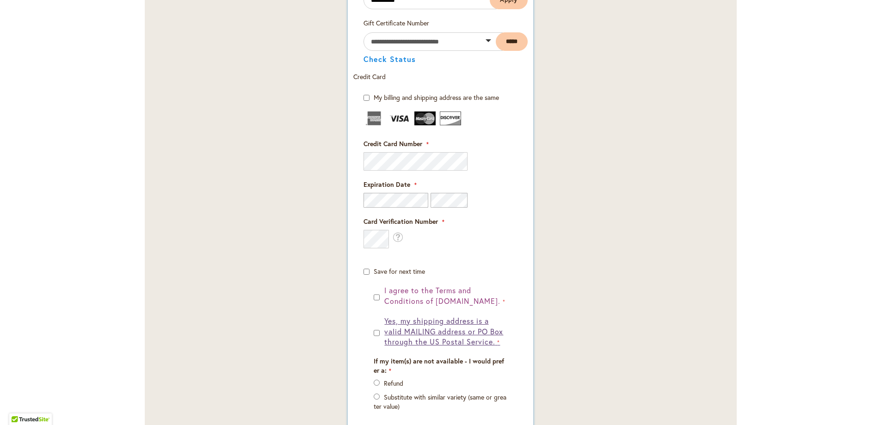
scroll to position [694, 0]
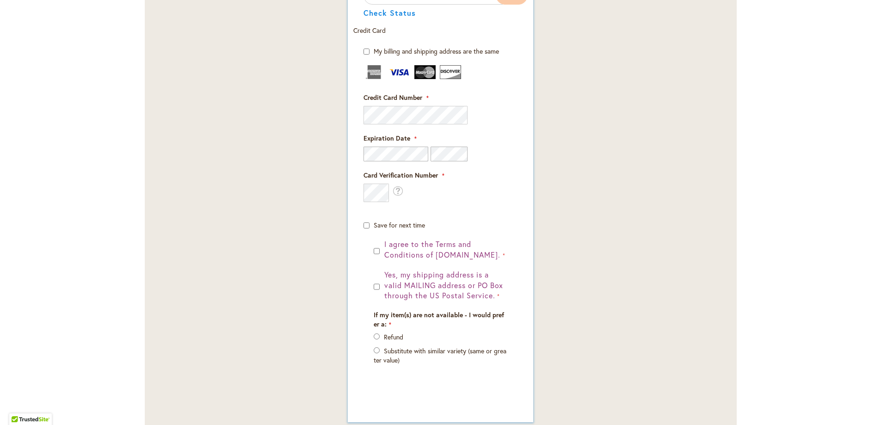
click at [376, 250] on div "I agree to the Terms and Conditions of dahlias.com." at bounding box center [440, 249] width 133 height 21
click at [470, 206] on fieldset "Credit Card Information Credit Card Number" at bounding box center [439, 147] width 153 height 165
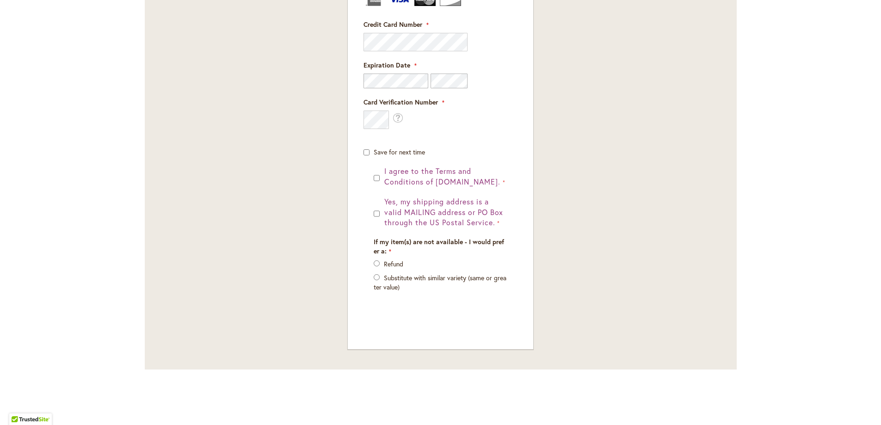
scroll to position [535, 0]
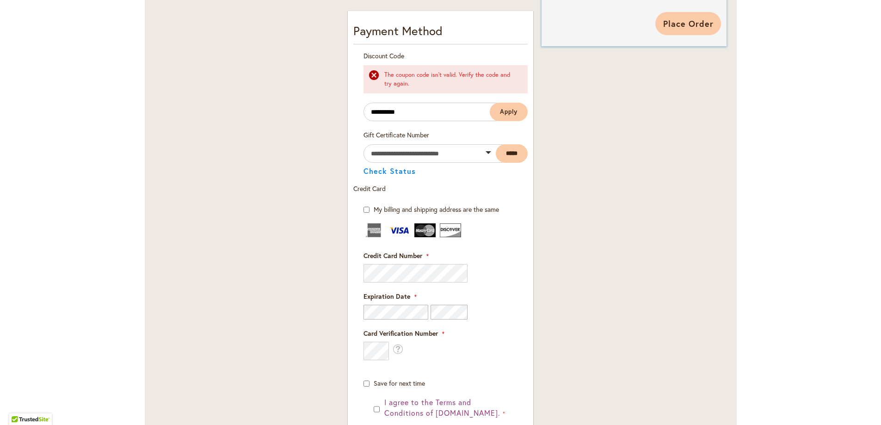
click at [674, 26] on span "Place Order" at bounding box center [688, 23] width 50 height 11
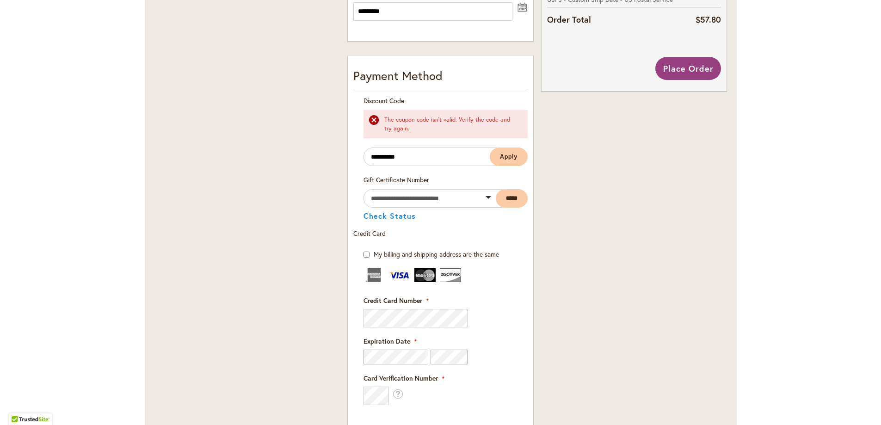
scroll to position [444, 0]
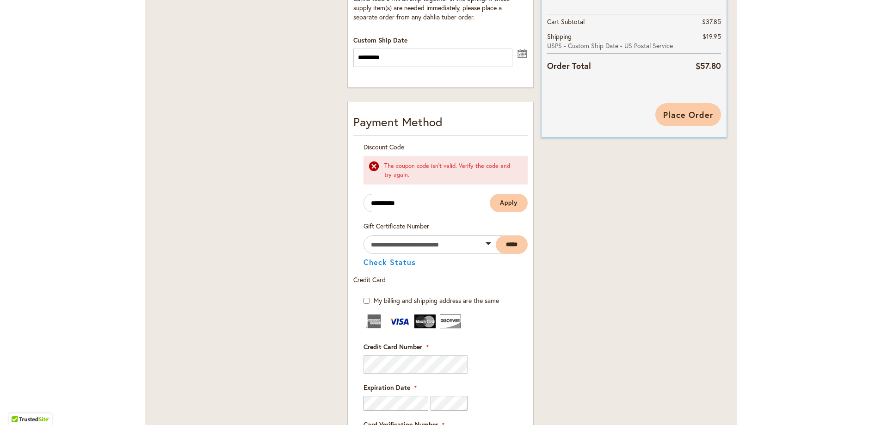
click at [682, 103] on button "Place Order" at bounding box center [688, 114] width 66 height 23
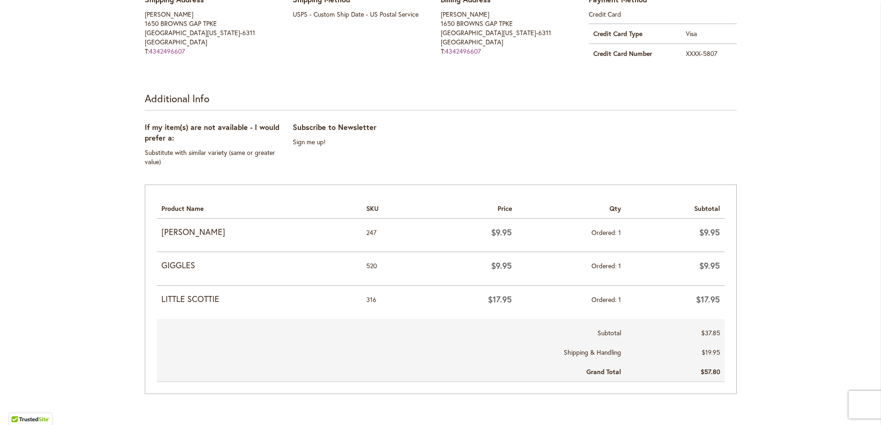
scroll to position [324, 0]
